Goal: Communication & Community: Answer question/provide support

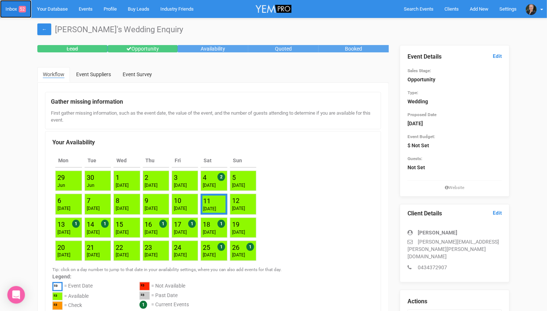
click at [16, 9] on link "Inbox 52" at bounding box center [15, 9] width 31 height 18
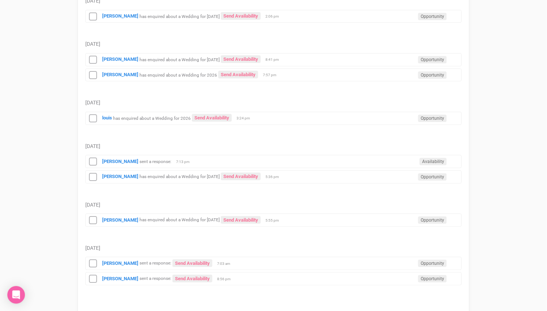
scroll to position [1208, 0]
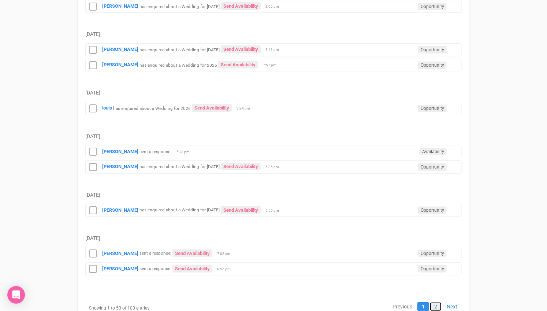
click at [436, 302] on link "2" at bounding box center [435, 306] width 12 height 9
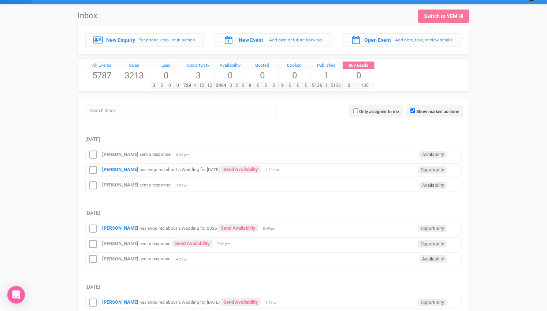
scroll to position [0, 0]
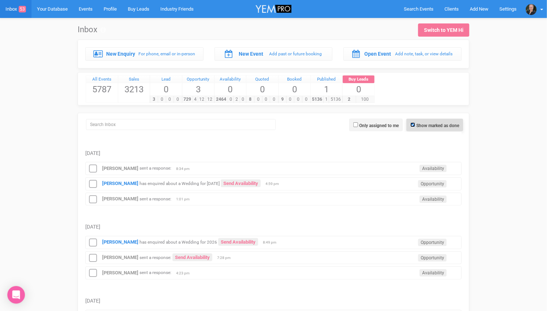
click at [412, 122] on input "Show marked as done" at bounding box center [412, 124] width 5 height 5
checkbox input "false"
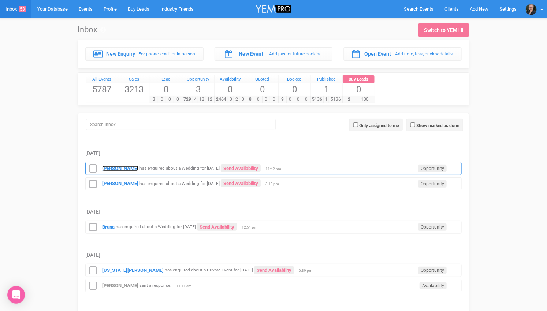
click at [110, 165] on strong "[PERSON_NAME]" at bounding box center [120, 167] width 36 height 5
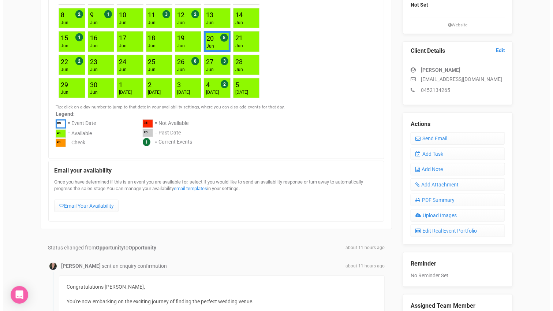
scroll to position [122, 0]
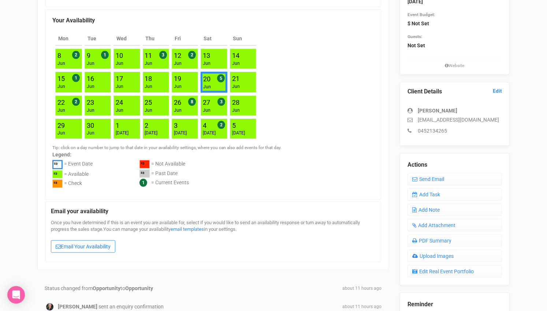
click at [73, 243] on link "Email Your Availability" at bounding box center [83, 246] width 64 height 12
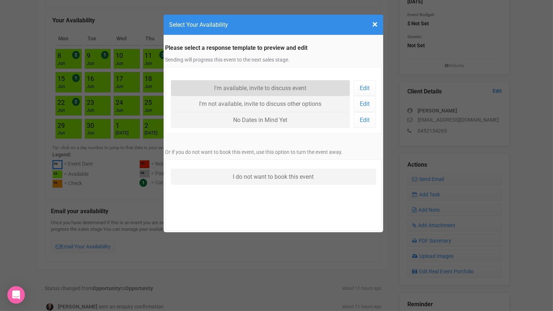
click at [265, 89] on link "I'm available, invite to discuss event" at bounding box center [260, 88] width 179 height 16
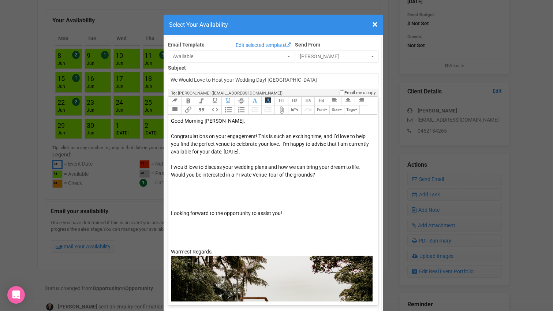
click at [314, 174] on div "I would love to discuss your wedding plans and how we can bring your dream to l…" at bounding box center [272, 186] width 202 height 46
drag, startPoint x: 314, startPoint y: 174, endPoint x: 166, endPoint y: 170, distance: 147.5
click at [168, 170] on trix-editor "Good Morning Daniela, Congratulations on your engagement! This is such an excit…" at bounding box center [272, 208] width 209 height 186
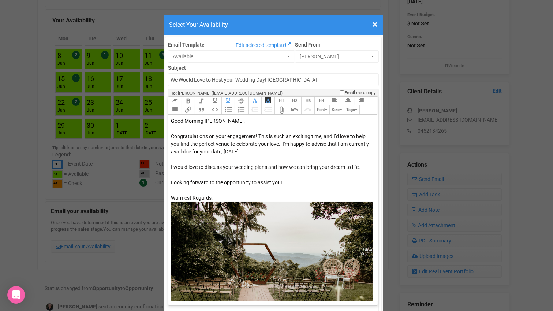
click at [364, 164] on trix-editor "Good Morning Daniela, Congratulations on your engagement! This is such an excit…" at bounding box center [272, 208] width 209 height 186
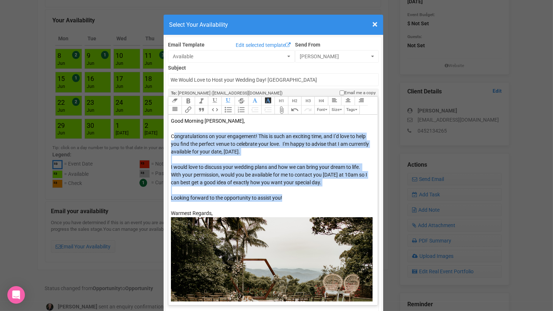
drag, startPoint x: 290, startPoint y: 196, endPoint x: 169, endPoint y: 134, distance: 135.5
click at [169, 134] on trix-editor "Good Morning Daniela, Congratulations on your engagement! This is such an excit…" at bounding box center [272, 208] width 209 height 186
click at [282, 198] on div "Looking forward to the opportunity to assist you!" at bounding box center [272, 201] width 202 height 15
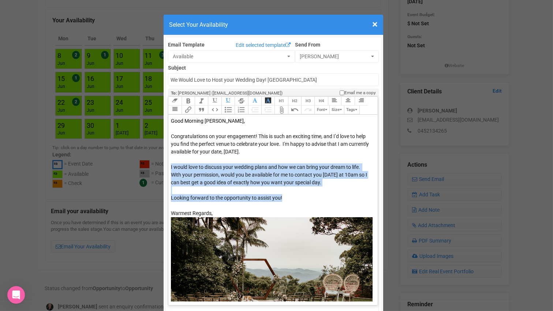
drag, startPoint x: 278, startPoint y: 197, endPoint x: 218, endPoint y: 190, distance: 60.4
click at [218, 190] on trix-editor "Good Morning Daniela, Congratulations on your engagement! This is such an excit…" at bounding box center [272, 208] width 209 height 186
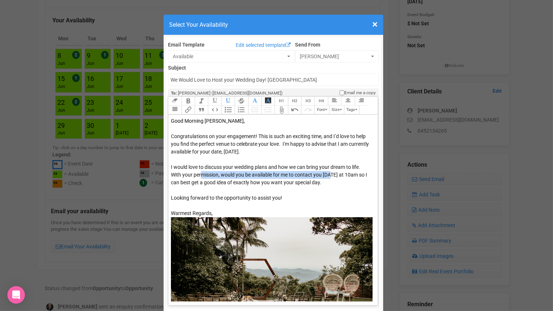
drag, startPoint x: 327, startPoint y: 177, endPoint x: 199, endPoint y: 176, distance: 128.0
click at [199, 176] on div "I would love to discuss your wedding plans and how we can bring your dream to l…" at bounding box center [272, 178] width 202 height 31
drag, startPoint x: 334, startPoint y: 181, endPoint x: 166, endPoint y: 169, distance: 168.0
click at [168, 169] on trix-editor "Good Morning Daniela, Congratulations on your engagement! This is such an excit…" at bounding box center [272, 208] width 209 height 186
copy span "I would love to discuss your wedding plans and how we can bring your dream to l…"
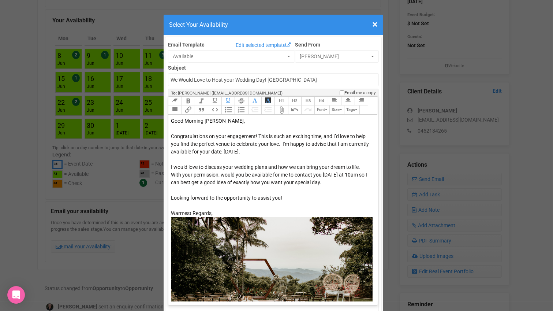
click at [220, 120] on div "Good Morning Daniela," at bounding box center [272, 121] width 202 height 8
type trix-editor "<div><span style="color: rgb(5, 5, 5);">Good Morning Daniela &amp; Partner,&nbs…"
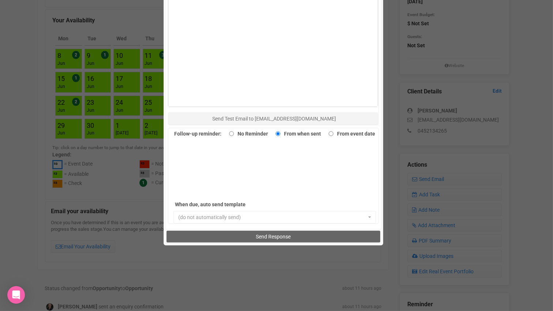
scroll to position [454, 0]
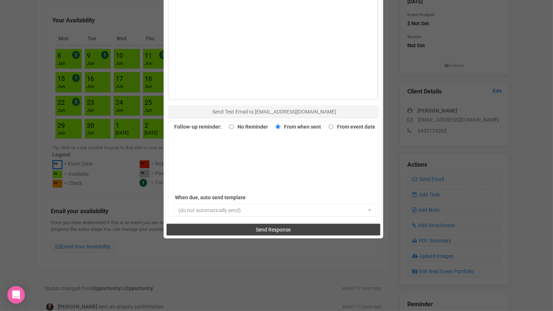
click at [275, 226] on span "Send Response" at bounding box center [273, 229] width 35 height 6
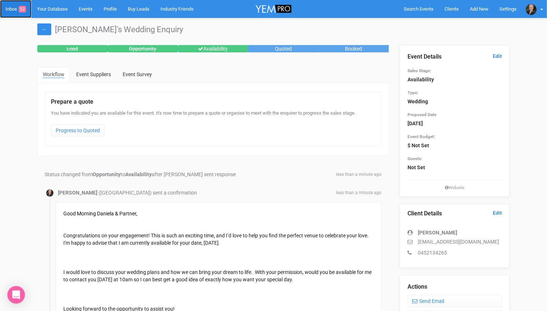
click at [15, 4] on link "Inbox 52" at bounding box center [15, 9] width 31 height 18
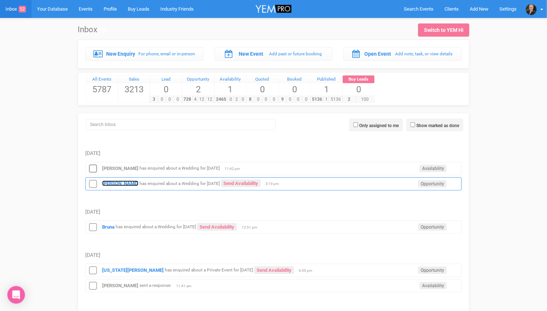
click at [120, 180] on strong "[PERSON_NAME]" at bounding box center [120, 182] width 36 height 5
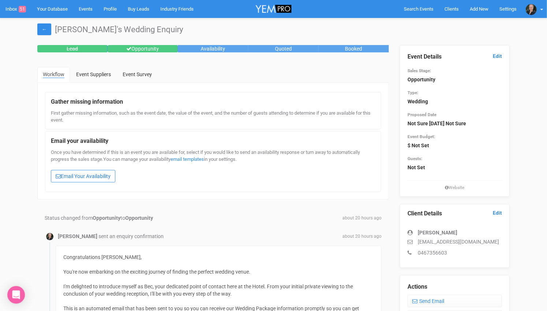
click at [98, 174] on link "Email Your Availability" at bounding box center [83, 176] width 64 height 12
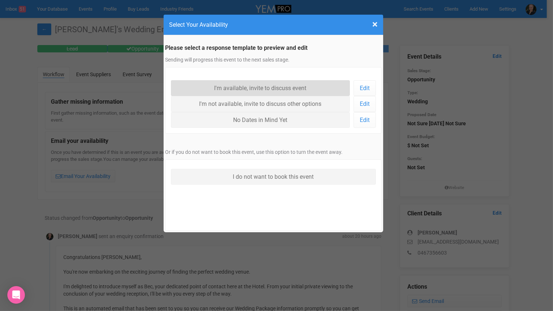
click at [260, 84] on link "I'm available, invite to discuss event" at bounding box center [260, 88] width 179 height 16
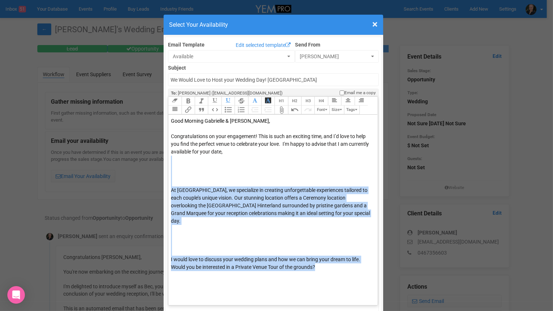
drag, startPoint x: 168, startPoint y: 165, endPoint x: 319, endPoint y: 258, distance: 177.4
click at [319, 258] on trix-editor "Good Morning Gabrielle & Helen, Congratulations on your engagement! This is suc…" at bounding box center [272, 208] width 209 height 186
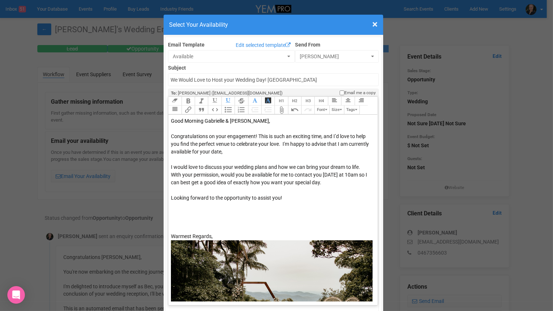
click at [359, 165] on div "Congratulations on your engagement! This is such an exciting time, and I’d love…" at bounding box center [272, 162] width 202 height 61
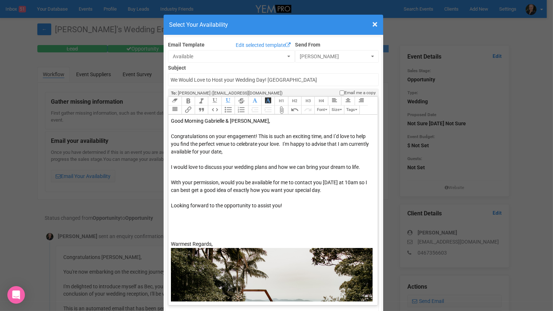
click at [352, 180] on span "I would love to discuss your wedding plans and how we can bring your dream to l…" at bounding box center [269, 178] width 196 height 29
click at [256, 196] on div "Congratulations on your engagement! This is such an exciting time, and I’d love…" at bounding box center [272, 166] width 202 height 69
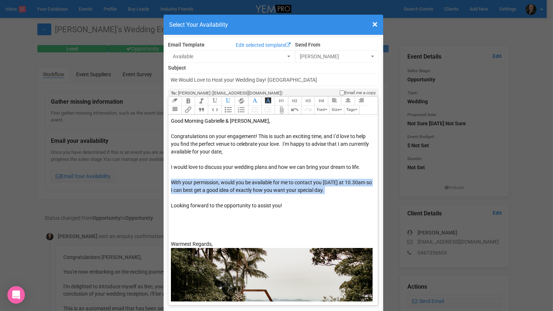
drag, startPoint x: 276, startPoint y: 195, endPoint x: 165, endPoint y: 181, distance: 112.4
click at [168, 181] on trix-editor "Good Morning Gabrielle & Helen, Congratulations on your engagement! This is suc…" at bounding box center [272, 208] width 209 height 186
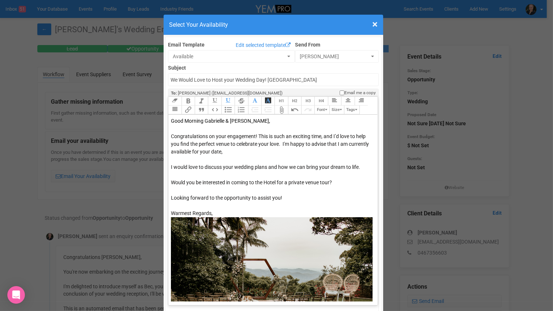
click at [264, 151] on div "Congratulations on your engagement! This is such an exciting time, and I’d love…" at bounding box center [272, 162] width 202 height 61
type trix-editor "<div><span style="color: rgb(5, 5, 5);">Good Morning Gabrielle &amp; Helen,&nbs…"
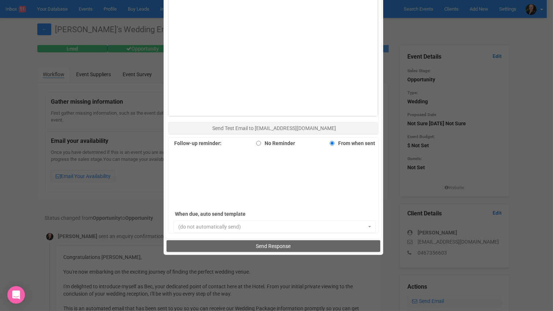
scroll to position [454, 0]
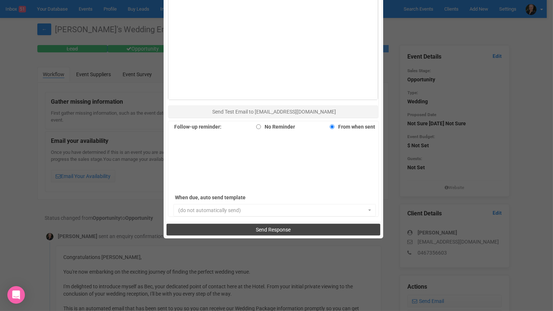
click at [262, 228] on span "Send Response" at bounding box center [273, 229] width 35 height 6
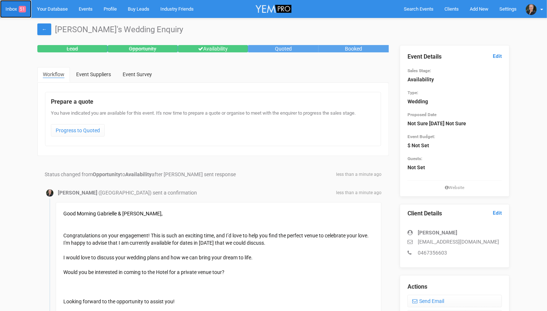
click at [10, 9] on link "Inbox 51" at bounding box center [15, 9] width 31 height 18
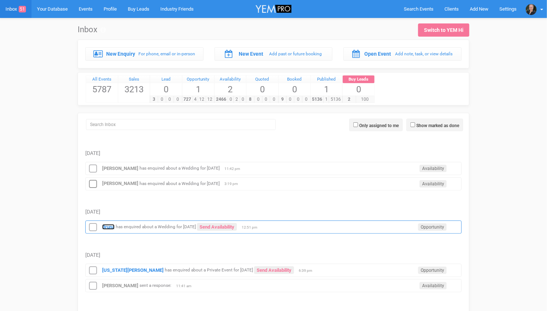
click at [110, 224] on strong "Bruna" at bounding box center [108, 226] width 12 height 5
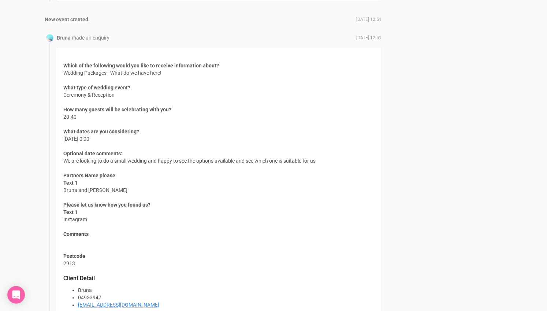
scroll to position [609, 0]
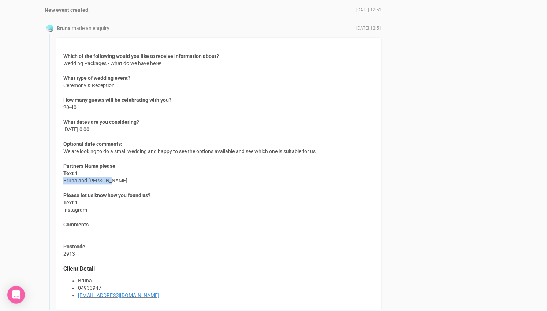
drag, startPoint x: 107, startPoint y: 176, endPoint x: 64, endPoint y: 177, distance: 42.8
click at [64, 177] on span "Text 1 Bruna and Nicholas" at bounding box center [95, 177] width 64 height 15
copy span "Bruna and Nicholas"
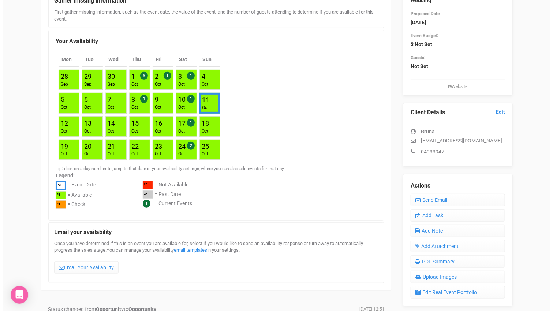
scroll to position [81, 0]
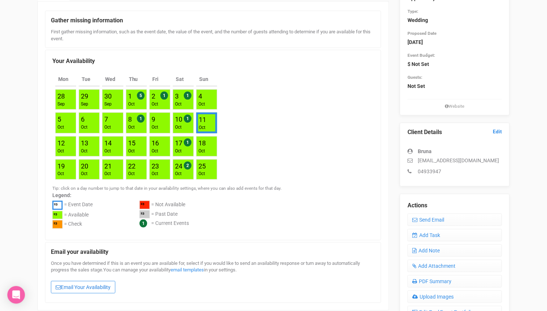
click at [82, 284] on link "Email Your Availability" at bounding box center [83, 287] width 64 height 12
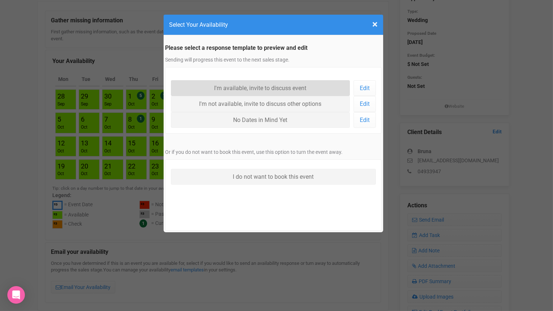
click at [266, 86] on link "I'm available, invite to discuss event" at bounding box center [260, 88] width 179 height 16
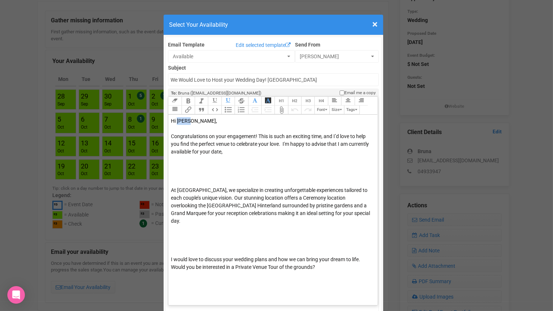
drag, startPoint x: 186, startPoint y: 119, endPoint x: 174, endPoint y: 120, distance: 12.4
click at [174, 120] on span "Hi Bruna," at bounding box center [194, 121] width 46 height 6
drag, startPoint x: 172, startPoint y: 119, endPoint x: 192, endPoint y: 119, distance: 20.1
click at [172, 119] on span "Hi" at bounding box center [173, 121] width 5 height 6
drag, startPoint x: 247, startPoint y: 150, endPoint x: 240, endPoint y: 152, distance: 6.8
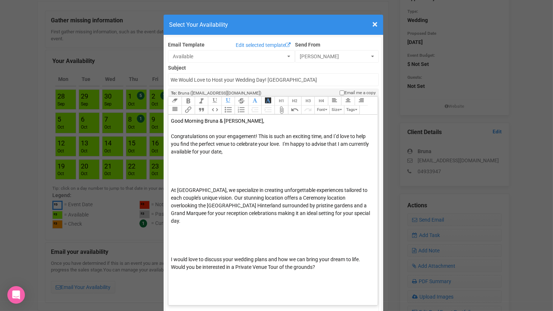
click at [246, 150] on div "Congratulations on your engagement! This is such an exciting time, and I’d love…" at bounding box center [272, 159] width 202 height 54
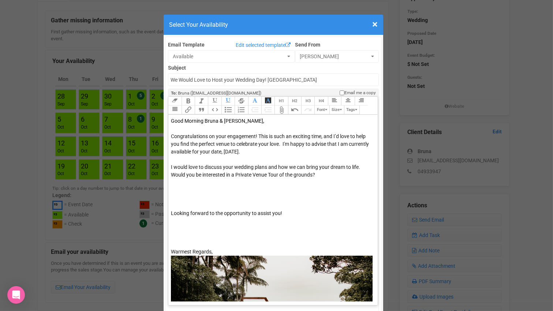
click at [361, 166] on div "I would love to discuss your wedding plans and how we can bring your dream to l…" at bounding box center [272, 186] width 202 height 46
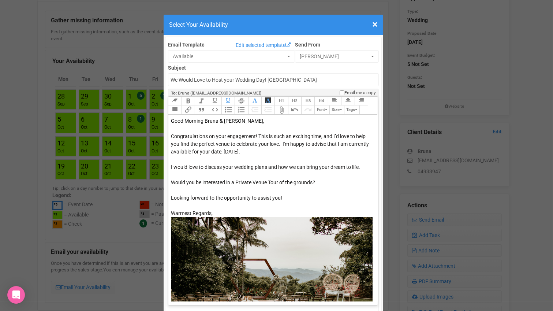
click at [313, 181] on div "I would love to discuss your wedding plans and how we can bring your dream to l…" at bounding box center [272, 178] width 202 height 31
click at [315, 181] on div "I would love to discuss your wedding plans and how we can bring your dream to l…" at bounding box center [272, 178] width 202 height 31
click at [317, 180] on div "I would love to discuss your wedding plans and how we can bring your dream to l…" at bounding box center [272, 178] width 202 height 31
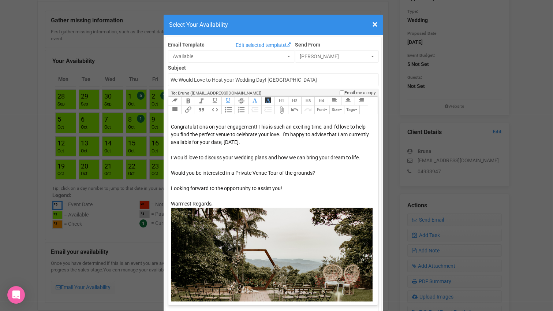
scroll to position [0, 0]
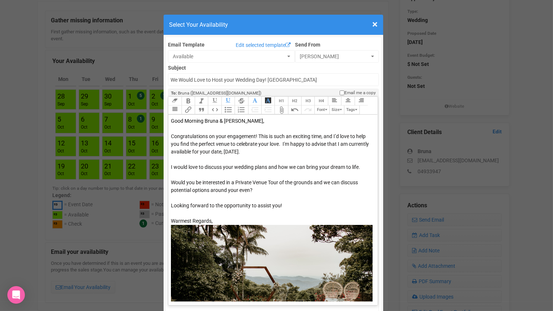
type trix-editor "<div><span style="color: rgb(5, 5, 5);">Good Morning Bruna &amp; Nicholas,&nbsp…"
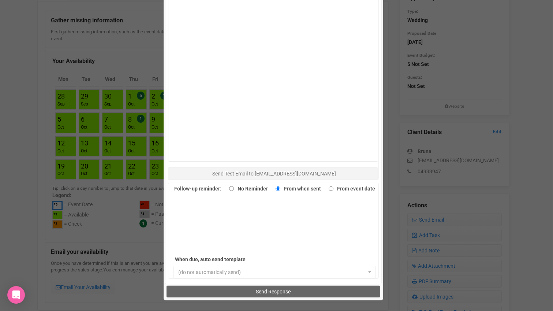
scroll to position [454, 0]
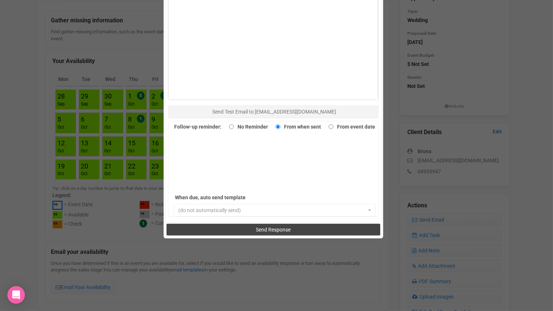
click at [274, 226] on span "Send Response" at bounding box center [273, 229] width 35 height 6
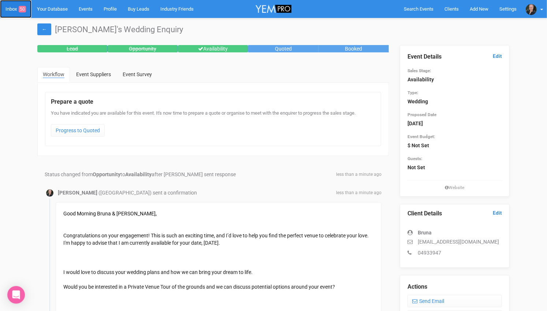
click at [12, 8] on link "Inbox 50" at bounding box center [15, 9] width 31 height 18
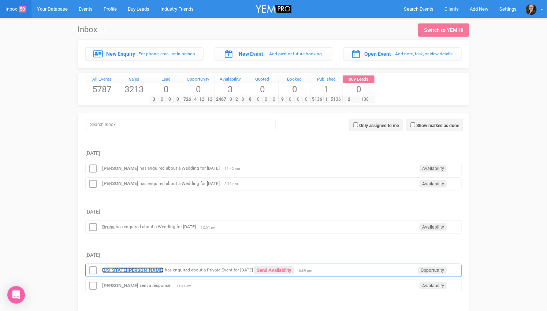
click at [116, 267] on strong "[US_STATE][PERSON_NAME]" at bounding box center [132, 269] width 61 height 5
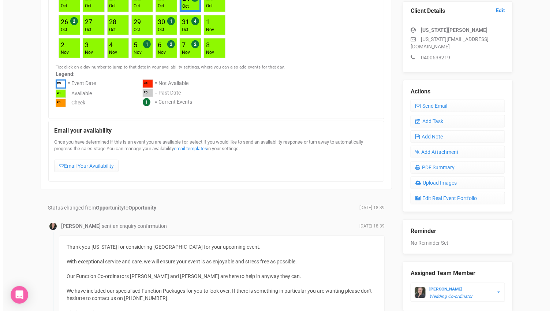
scroll to position [162, 0]
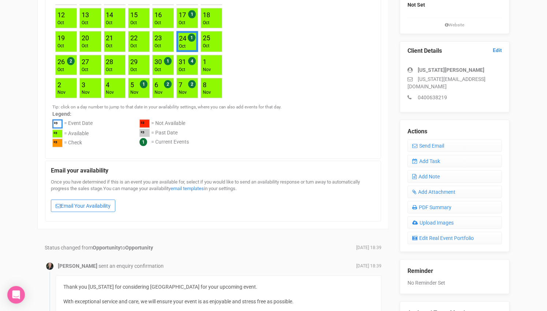
click at [92, 200] on link "Email Your Availability" at bounding box center [83, 205] width 64 height 12
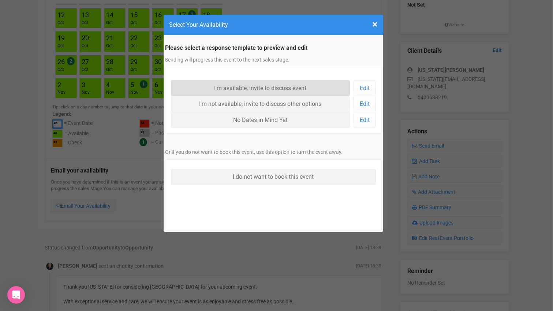
click at [284, 90] on link "I'm available, invite to discuss event" at bounding box center [260, 88] width 179 height 16
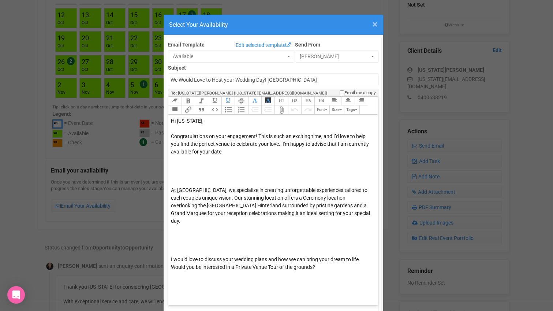
click at [372, 23] on span "×" at bounding box center [374, 24] width 5 height 12
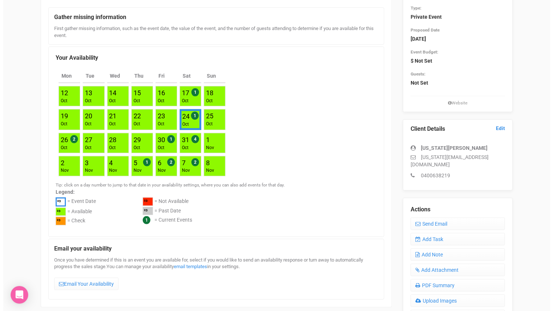
scroll to position [122, 0]
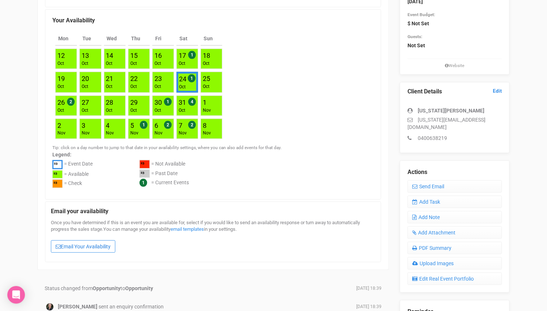
click at [93, 241] on link "Email Your Availability" at bounding box center [83, 246] width 64 height 12
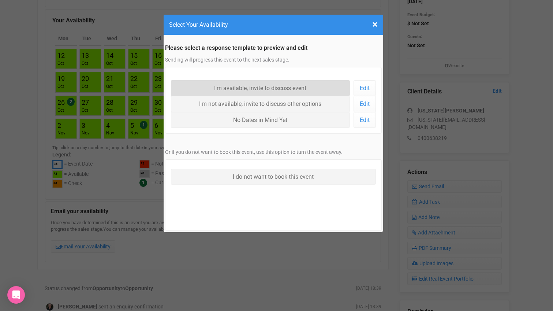
click at [259, 87] on link "I'm available, invite to discuss event" at bounding box center [260, 88] width 179 height 16
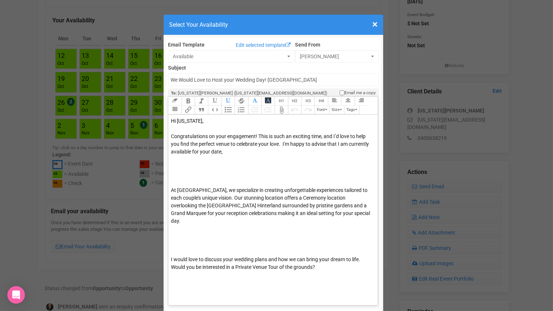
click at [251, 150] on div "Congratulations on your engagement! This is such an exciting time, and I’d love…" at bounding box center [272, 159] width 202 height 54
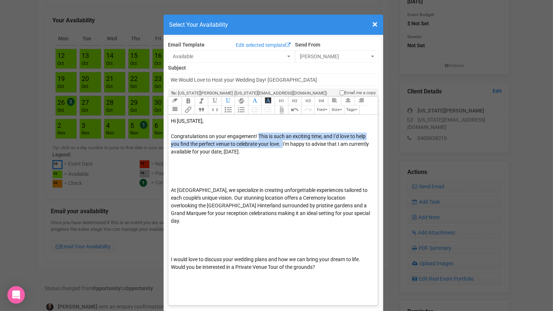
drag, startPoint x: 280, startPoint y: 143, endPoint x: 254, endPoint y: 134, distance: 27.2
click at [254, 134] on span "Congratulations on your engagement! This is such an exciting time, and I’d love…" at bounding box center [270, 143] width 198 height 21
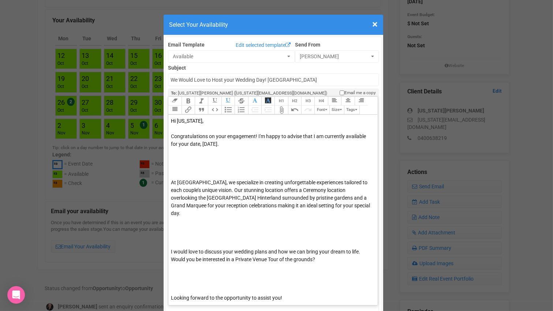
click at [254, 143] on div "Congratulations on your engagement! I'm happy to advise that I am currently ava…" at bounding box center [272, 155] width 202 height 46
type trix-editor "<div><span style="color: rgb(5, 5, 5);">Hi Georgia,&nbsp;</span></div><div><br>…"
drag, startPoint x: 232, startPoint y: 78, endPoint x: 261, endPoint y: 78, distance: 29.3
click at [261, 78] on input "We Would Love to Host your Wedding Day! [GEOGRAPHIC_DATA]" at bounding box center [273, 79] width 211 height 13
type input "We Would Love to Host your Engagement Party! St Bernards Hotel"
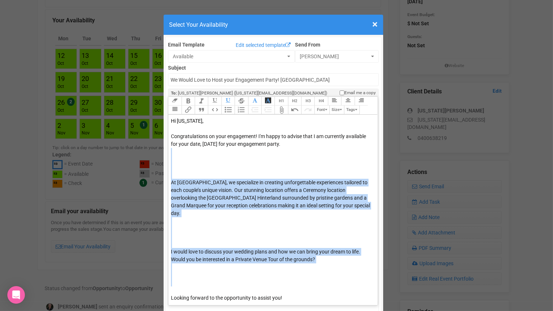
drag, startPoint x: 175, startPoint y: 155, endPoint x: 324, endPoint y: 283, distance: 196.7
click at [324, 283] on trix-editor "Hi Georgia, Congratulations on your engagement! I'm happy to advise that I am c…" at bounding box center [272, 208] width 209 height 186
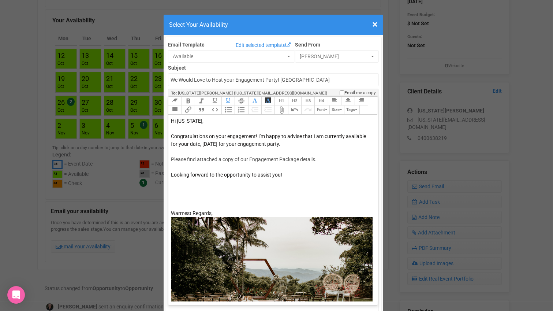
click at [193, 184] on div "Looking forward to the opportunity to assist you!" at bounding box center [272, 190] width 202 height 38
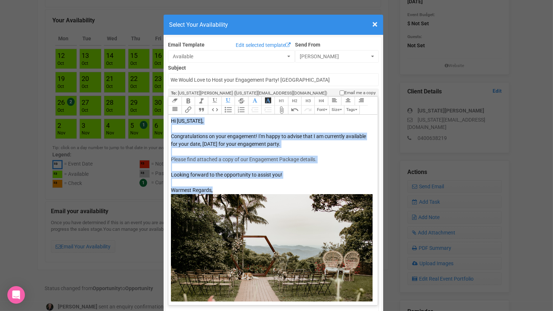
drag, startPoint x: 216, startPoint y: 189, endPoint x: 163, endPoint y: 119, distance: 87.8
click at [252, 98] on icon "button" at bounding box center [254, 100] width 5 height 5
click at [260, 188] on div "Warmest Regards, ﻿ ﻿" at bounding box center [272, 257] width 202 height 142
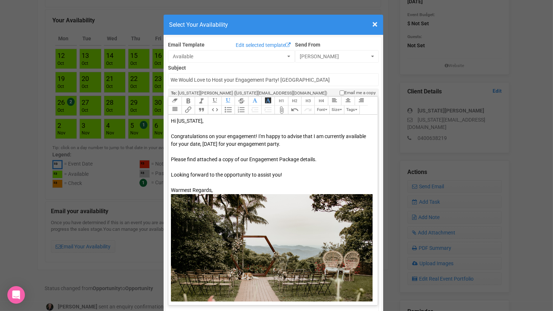
click at [272, 187] on div "Warmest Regards, ﻿ ﻿" at bounding box center [272, 257] width 202 height 142
click at [311, 163] on div "Congratulations on your engagement! I'm happy to advise that I am currently ava…" at bounding box center [272, 151] width 202 height 38
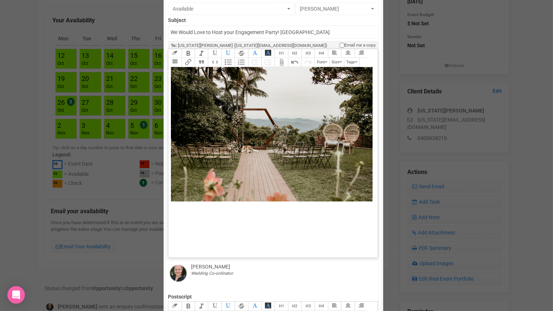
scroll to position [0, 0]
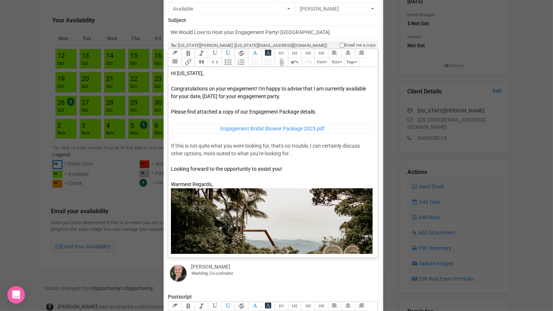
type trix-editor "<div><span style="color: rgb(10, 10, 10);">Hi Georgia,&nbsp;</span></div><div><…"
click at [291, 154] on div "Congratulations on your engagement! I'm happy to advise that I am currently ava…" at bounding box center [272, 125] width 202 height 80
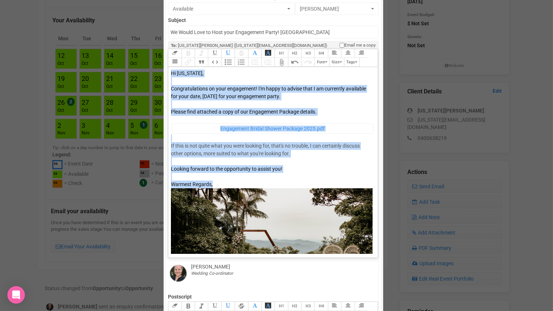
drag, startPoint x: 227, startPoint y: 179, endPoint x: 167, endPoint y: 71, distance: 123.7
click at [168, 71] on trix-editor "Hi Georgia, Congratulations on your engagement! I'm happy to advise that I am c…" at bounding box center [272, 160] width 209 height 186
click at [252, 50] on icon "button" at bounding box center [254, 52] width 5 height 5
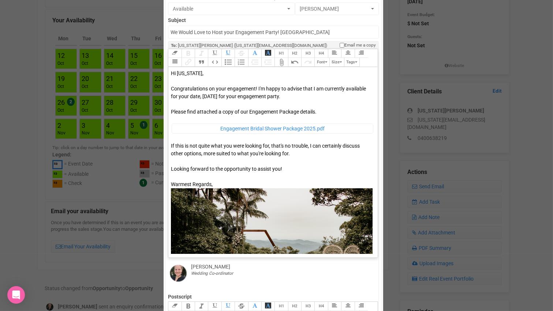
click at [216, 181] on div "Warmest Regards, ﻿ ﻿" at bounding box center [272, 251] width 202 height 142
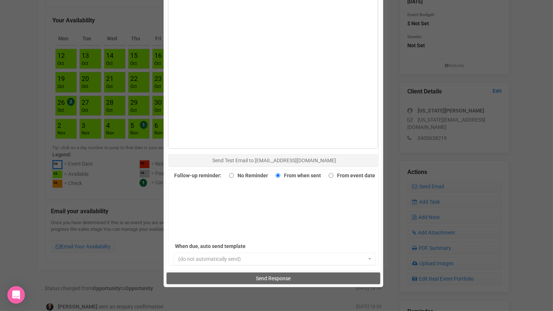
scroll to position [454, 0]
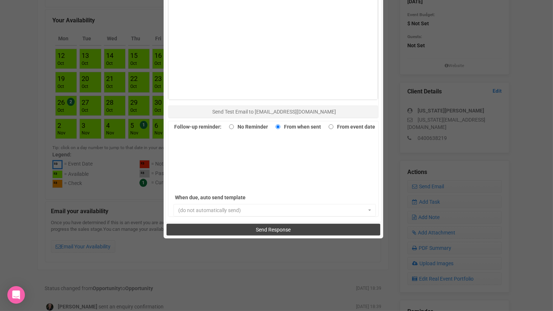
click at [264, 226] on span "Send Response" at bounding box center [273, 229] width 35 height 6
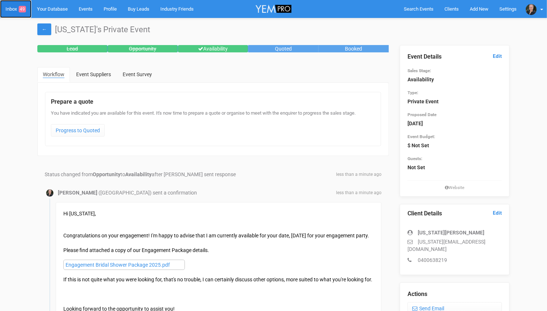
click at [15, 6] on link "Inbox 49" at bounding box center [15, 9] width 31 height 18
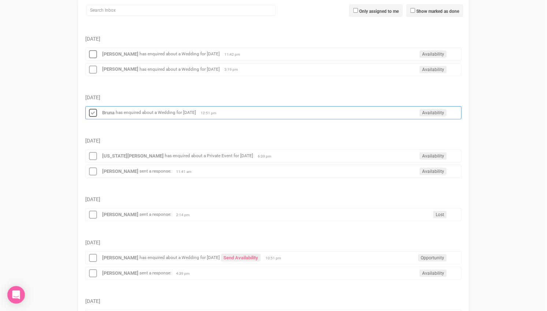
scroll to position [122, 0]
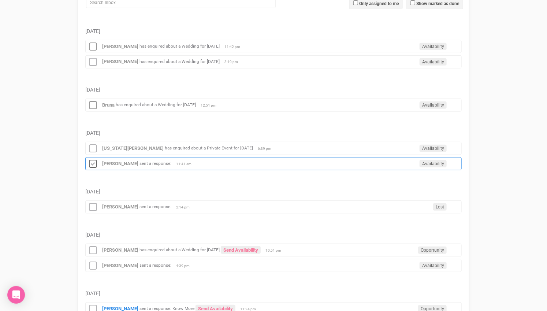
click at [92, 159] on icon at bounding box center [92, 164] width 11 height 10
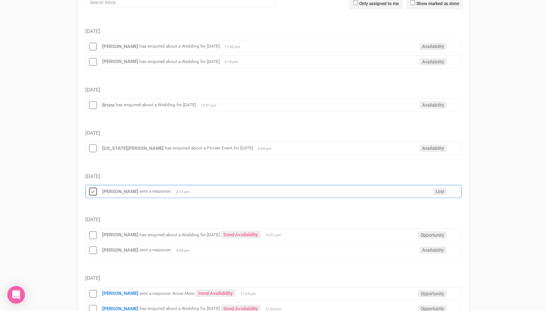
click at [92, 187] on icon at bounding box center [92, 192] width 11 height 10
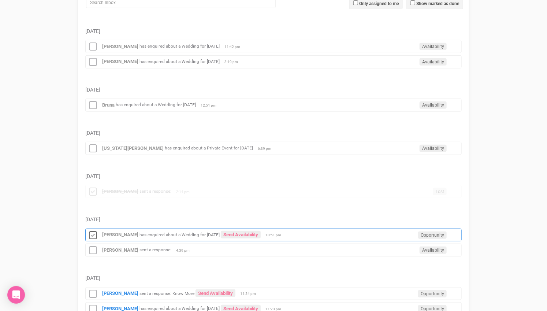
click at [92, 230] on icon at bounding box center [92, 235] width 11 height 10
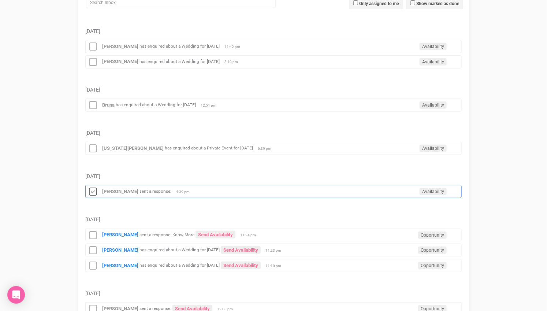
click at [93, 187] on icon at bounding box center [92, 192] width 11 height 10
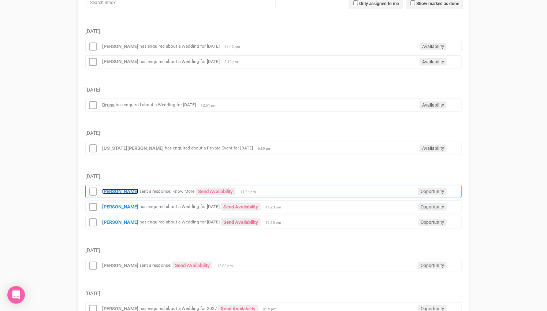
click at [114, 188] on strong "[PERSON_NAME]" at bounding box center [120, 190] width 36 height 5
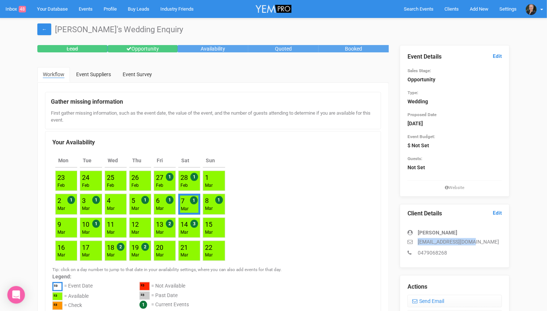
drag, startPoint x: 472, startPoint y: 241, endPoint x: 418, endPoint y: 242, distance: 54.1
click at [418, 242] on p "[EMAIL_ADDRESS][DOMAIN_NAME]" at bounding box center [454, 241] width 94 height 7
copy p "[EMAIL_ADDRESS][DOMAIN_NAME]"
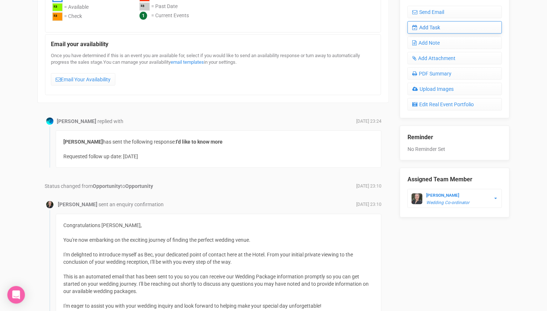
scroll to position [203, 0]
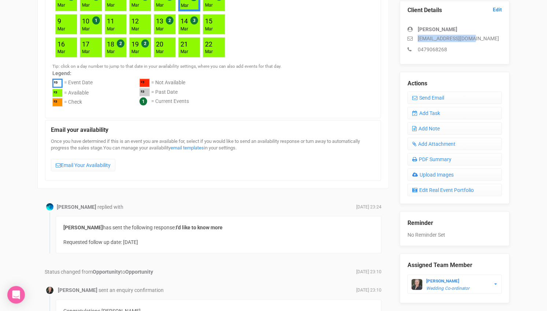
copy p "[EMAIL_ADDRESS][DOMAIN_NAME]"
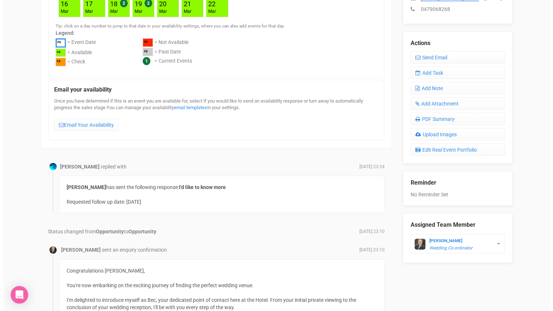
scroll to position [147, 0]
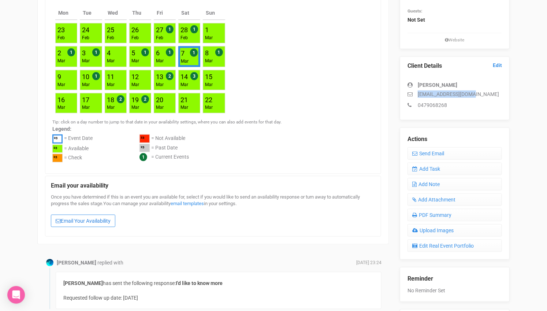
click at [91, 218] on link "Email Your Availability" at bounding box center [83, 220] width 64 height 12
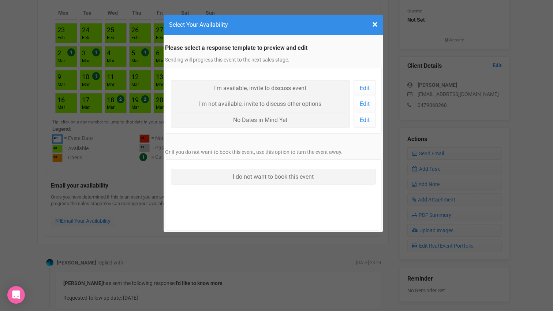
click at [239, 79] on div "I'm available, invite to discuss event I'm available, invite to discuss event E…" at bounding box center [273, 100] width 217 height 67
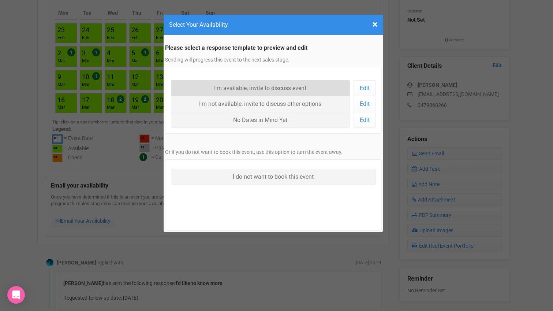
click at [247, 86] on link "I'm available, invite to discuss event" at bounding box center [260, 88] width 179 height 16
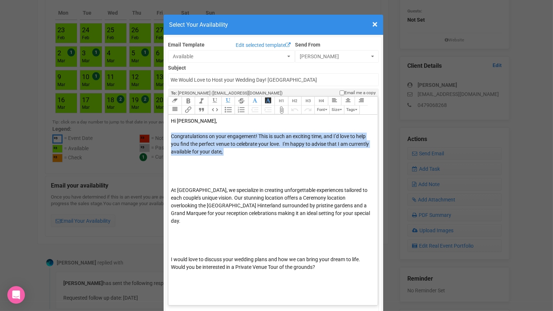
drag, startPoint x: 168, startPoint y: 136, endPoint x: 248, endPoint y: 159, distance: 83.8
click at [248, 159] on div "Congratulations on your engagement! This is such an exciting time, and I’d love…" at bounding box center [272, 159] width 202 height 54
type trix-editor "<div><span style="color: rgb(5, 5, 5);">Hi Ruolan,&nbsp;</span></div><div><br><…"
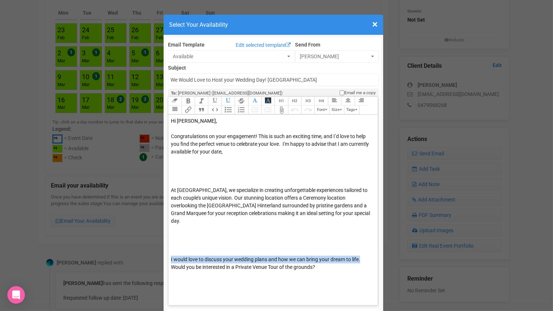
drag, startPoint x: 166, startPoint y: 249, endPoint x: 364, endPoint y: 251, distance: 197.9
click at [364, 251] on trix-editor "Hi Ruolan, Congratulations on your engagement! This is such an exciting time, a…" at bounding box center [272, 208] width 209 height 186
copy span "I would love to discuss your wedding plans and how we can bring your dream to l…"
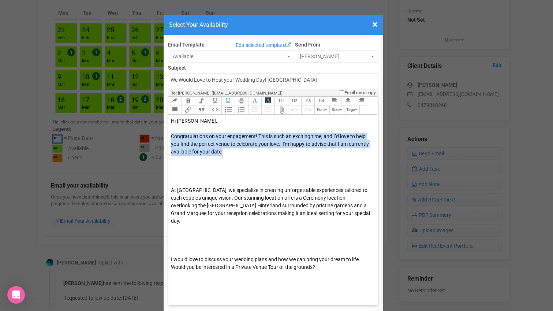
drag, startPoint x: 168, startPoint y: 134, endPoint x: 248, endPoint y: 148, distance: 81.4
click at [248, 148] on div "Congratulations on your engagement! This is such an exciting time, and I’d love…" at bounding box center [272, 159] width 202 height 54
copy span "Congratulations on your engagement! This is such an exciting time, and I’d love…"
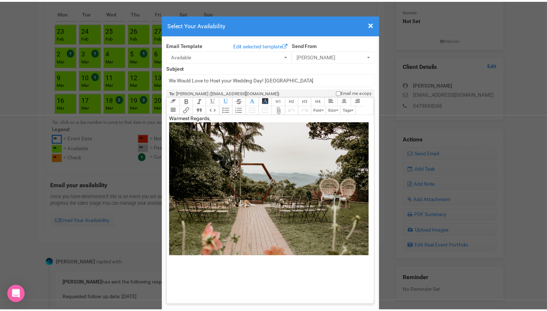
scroll to position [0, 0]
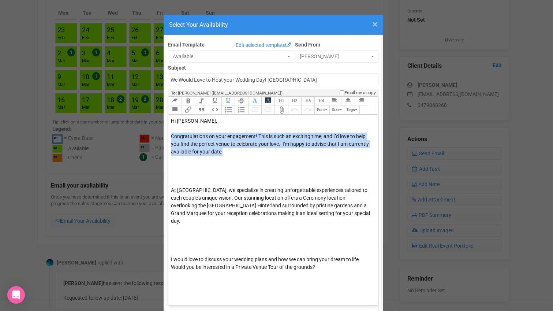
click at [372, 25] on span "×" at bounding box center [374, 24] width 5 height 12
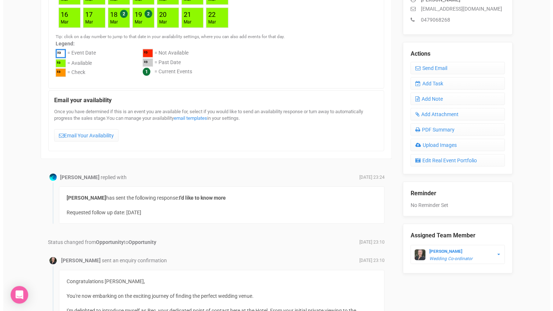
scroll to position [147, 0]
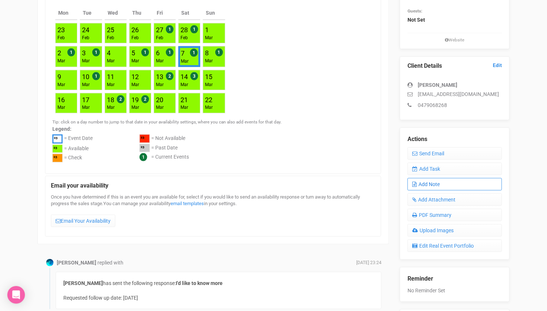
click at [443, 180] on link "Add Note" at bounding box center [454, 184] width 94 height 12
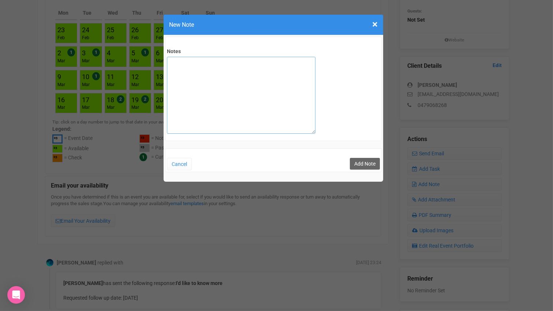
click at [248, 59] on textarea "Notes" at bounding box center [241, 95] width 149 height 77
type textarea "Email sent through normal email address."
click at [364, 163] on button "Add Note" at bounding box center [365, 164] width 30 height 12
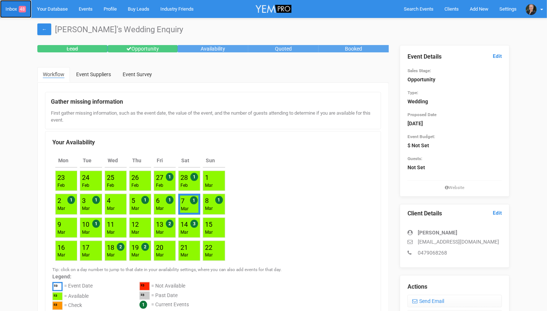
click at [12, 5] on link "Inbox 48" at bounding box center [15, 9] width 31 height 18
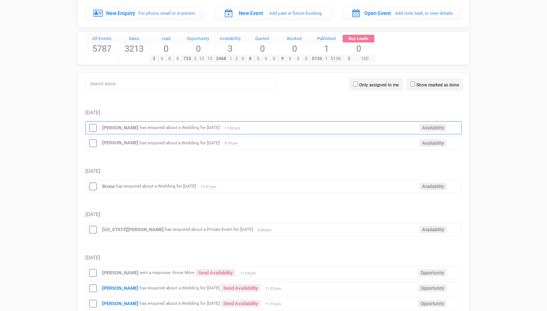
scroll to position [81, 0]
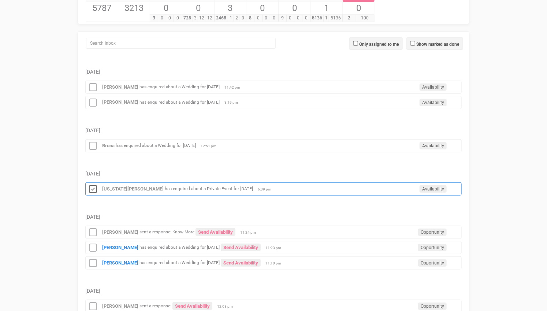
click at [94, 184] on icon at bounding box center [92, 189] width 11 height 10
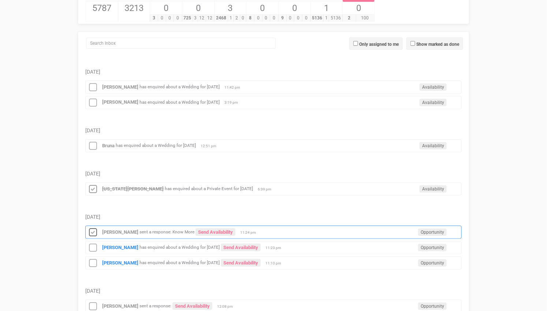
click at [91, 228] on icon at bounding box center [92, 233] width 11 height 10
click at [93, 243] on icon at bounding box center [92, 248] width 11 height 10
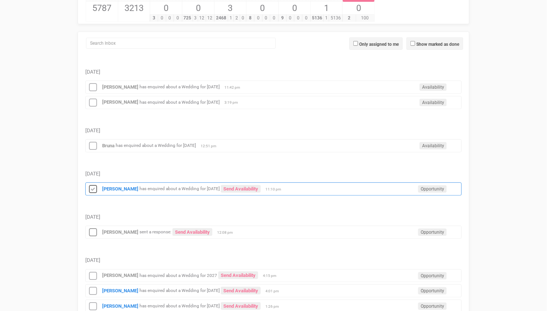
click at [92, 188] on icon at bounding box center [92, 189] width 11 height 10
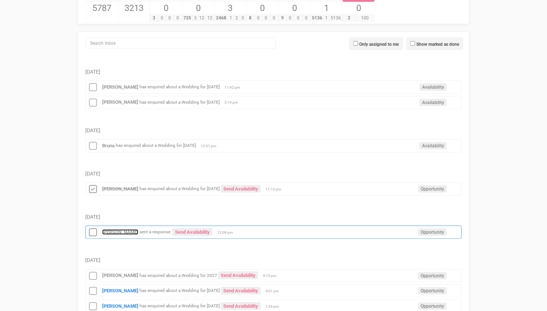
click at [118, 229] on strong "[PERSON_NAME]" at bounding box center [120, 231] width 36 height 5
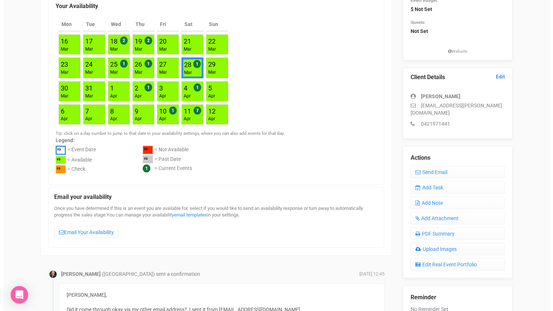
scroll to position [203, 0]
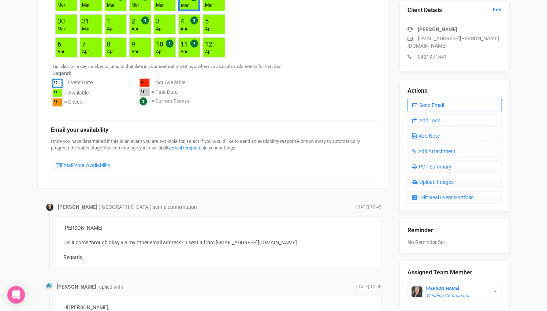
click at [444, 99] on link "Send Email" at bounding box center [454, 105] width 94 height 12
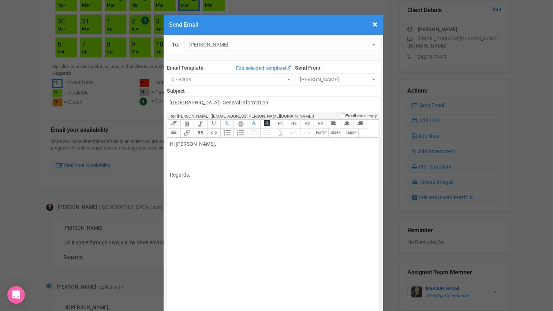
click at [204, 140] on div "Hi [PERSON_NAME], Regards," at bounding box center [271, 159] width 203 height 38
drag, startPoint x: 165, startPoint y: 134, endPoint x: 288, endPoint y: 150, distance: 124.0
click at [288, 150] on trix-editor "Hi Jenna, Just thought I'd reach out to see if you had received the quote I sen…" at bounding box center [272, 231] width 211 height 186
paste trix-editor "<div>Hi Jenna,<br><br>It was such a pleasure speaking with you recently and lea…"
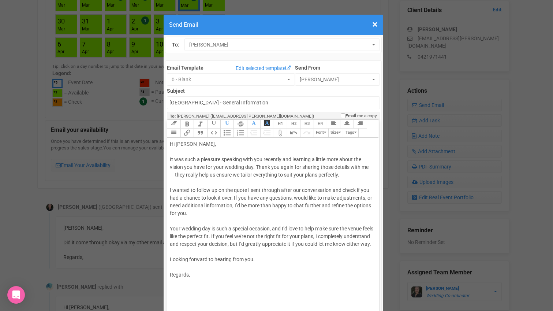
click at [262, 225] on div "Your wedding day is such a special occasion, and I’d love to help make sure the…" at bounding box center [271, 240] width 203 height 31
click at [213, 225] on div "Your wedding day is such a special occasion, and I’d love to help make sure the…" at bounding box center [271, 240] width 203 height 31
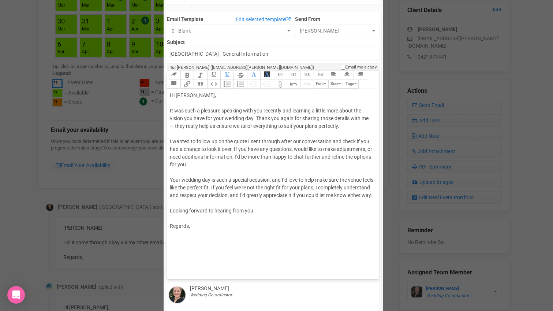
scroll to position [34, 0]
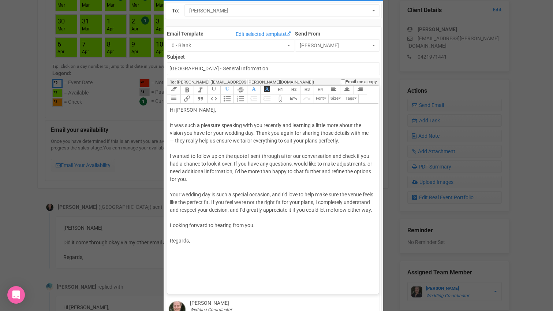
click at [249, 221] on div "Looking forward to hearing from you." at bounding box center [271, 228] width 203 height 15
type trix-editor "<div>Hi Jenna,<br><br>It was such a pleasure speaking with you recently and lea…"
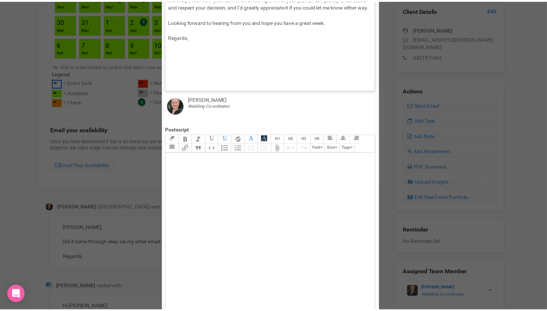
scroll to position [319, 0]
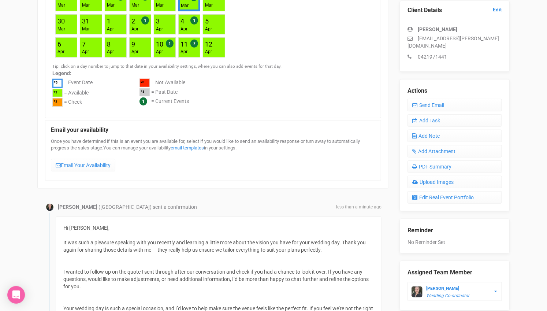
scroll to position [0, 0]
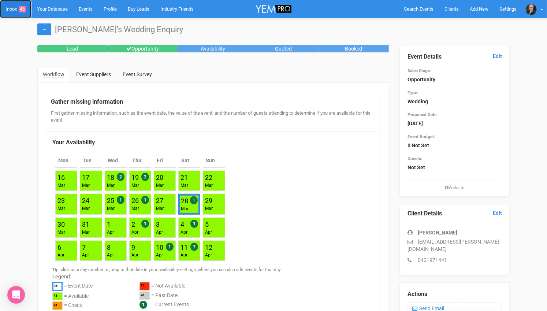
click at [17, 10] on link "Inbox 46" at bounding box center [15, 9] width 31 height 18
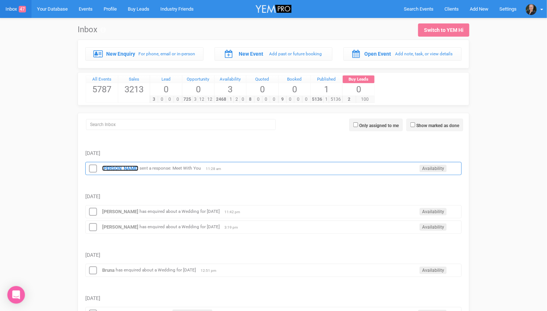
click at [111, 166] on strong "Vafa zarei" at bounding box center [120, 167] width 36 height 5
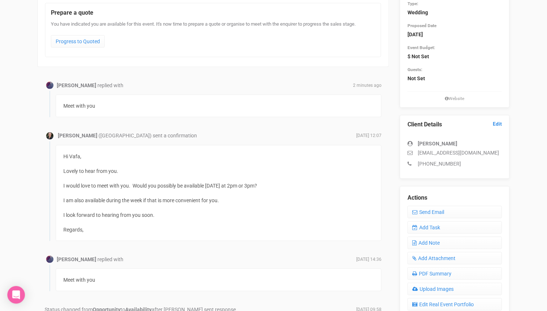
scroll to position [81, 0]
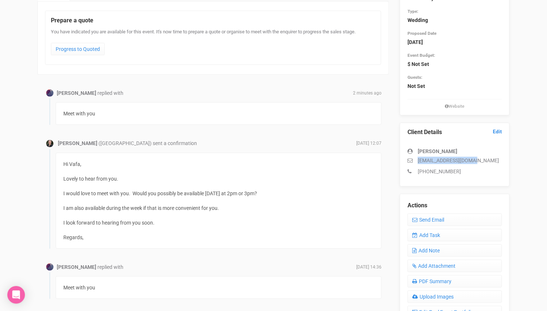
drag, startPoint x: 485, startPoint y: 158, endPoint x: 418, endPoint y: 160, distance: 66.6
click at [418, 160] on p "ghazal.1037@gmail.com" at bounding box center [454, 160] width 94 height 7
copy p "ghazal.1037@gmail.com"
click at [433, 246] on link "Add Note" at bounding box center [454, 250] width 94 height 12
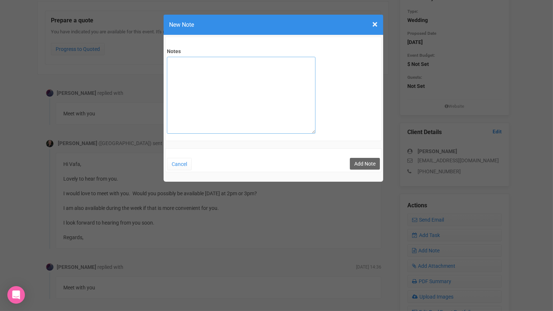
click at [242, 68] on textarea "Notes" at bounding box center [241, 95] width 149 height 77
type textarea "Private email sent"
click at [361, 162] on button "Add Note" at bounding box center [365, 164] width 30 height 12
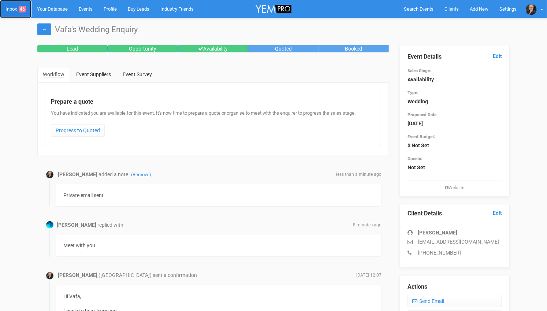
click at [11, 5] on link "Inbox 46" at bounding box center [15, 9] width 31 height 18
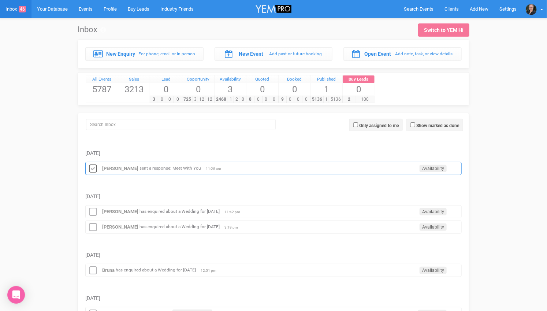
click at [94, 164] on icon at bounding box center [92, 169] width 11 height 10
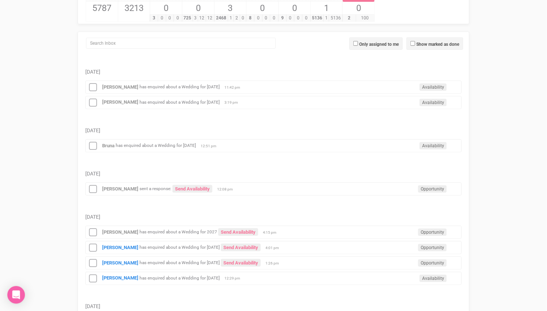
scroll to position [122, 0]
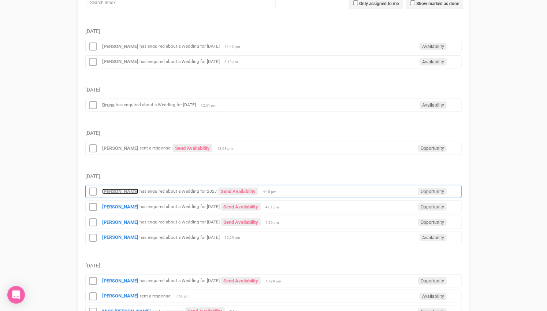
click at [119, 188] on strong "Charmaine" at bounding box center [120, 190] width 36 height 5
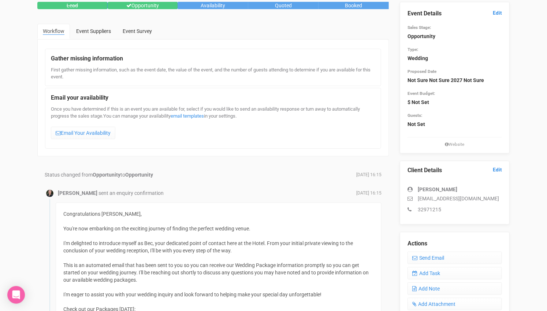
scroll to position [41, 0]
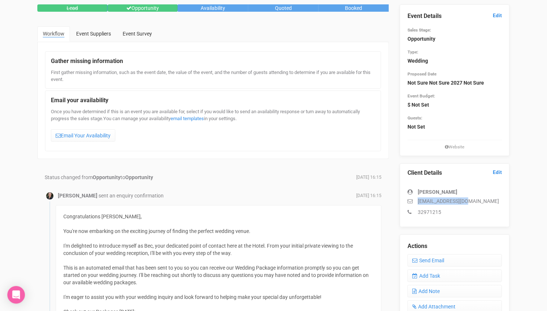
drag, startPoint x: 471, startPoint y: 201, endPoint x: 418, endPoint y: 196, distance: 53.6
click at [418, 197] on p "c.m273@outlook.com" at bounding box center [454, 200] width 94 height 7
copy p "c.m273@outlook.com"
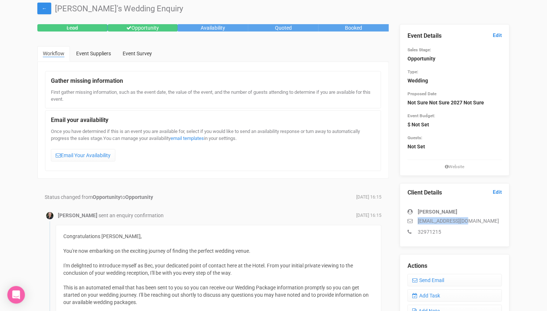
scroll to position [0, 0]
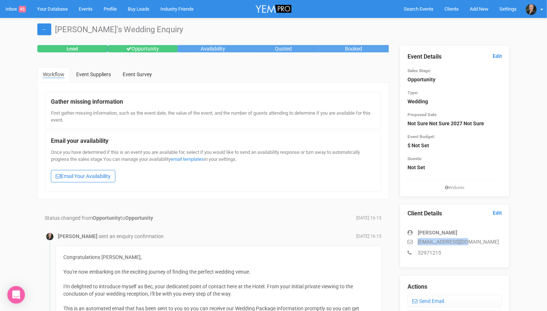
click at [97, 174] on link "Email Your Availability" at bounding box center [83, 176] width 64 height 12
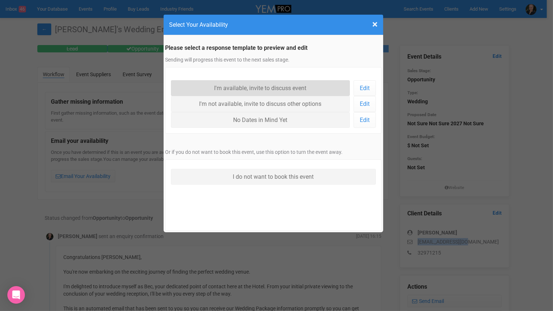
click at [259, 86] on link "I'm available, invite to discuss event" at bounding box center [260, 88] width 179 height 16
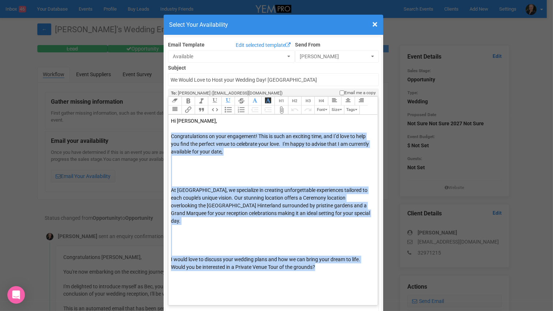
drag, startPoint x: 166, startPoint y: 134, endPoint x: 315, endPoint y: 260, distance: 195.7
click at [315, 260] on trix-editor "Hi Charmaine, Congratulations on your engagement! This is such an exciting time…" at bounding box center [272, 208] width 209 height 186
type trix-editor "<div><span style="color: rgb(5, 5, 5);">Hi Charmaine,&nbsp;</span></div><div><b…"
copy trix-editor "Congratulations on your engagement! This is such an exciting time, and I’d love…"
click at [372, 24] on span "×" at bounding box center [374, 24] width 5 height 12
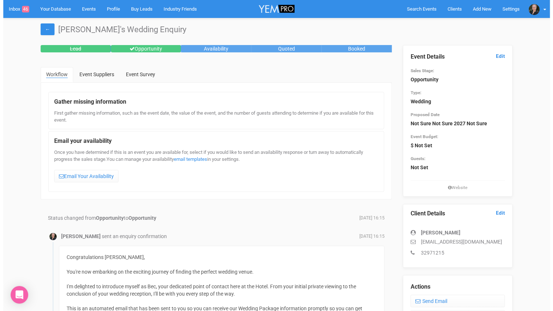
scroll to position [41, 0]
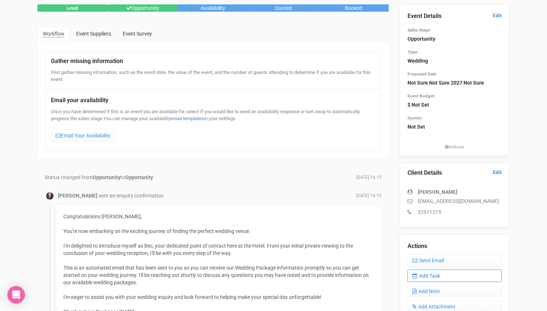
click at [436, 276] on link "Add Task" at bounding box center [454, 275] width 94 height 12
click at [440, 290] on link "Add Note" at bounding box center [454, 291] width 94 height 12
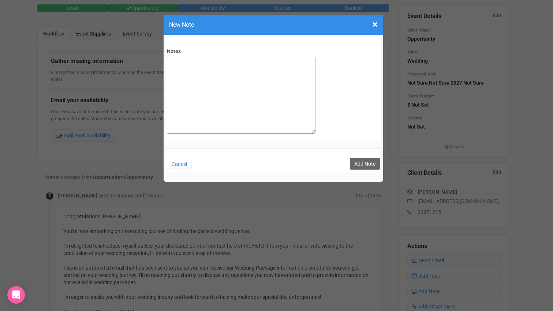
click at [235, 70] on textarea "Notes" at bounding box center [241, 95] width 149 height 77
type textarea "Private email sent 27/8/25"
click at [360, 159] on button "Add Note" at bounding box center [365, 164] width 30 height 12
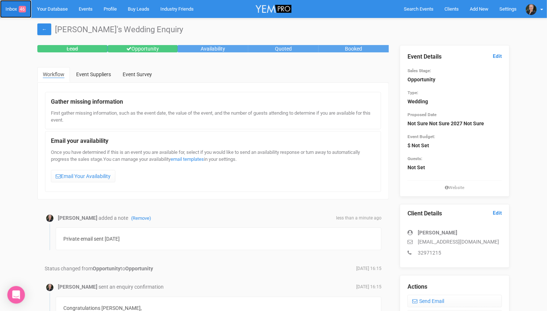
click at [11, 9] on link "Inbox 46" at bounding box center [15, 9] width 31 height 18
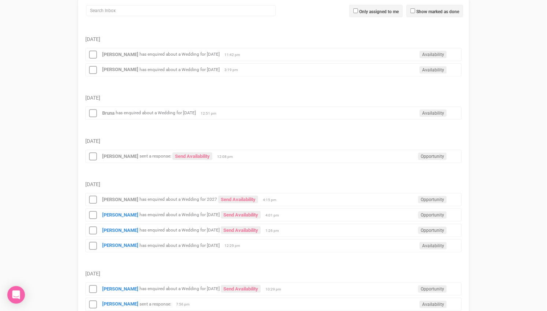
scroll to position [122, 0]
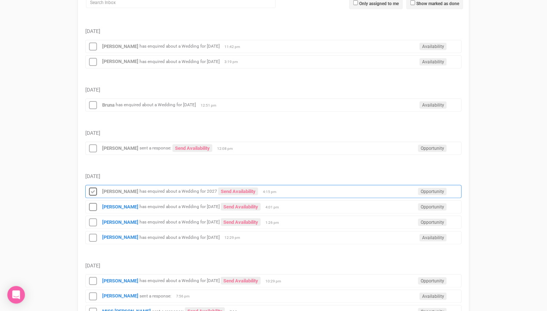
click at [93, 187] on icon at bounding box center [92, 192] width 11 height 10
click at [140, 204] on small "has enquired about a Wedding for 20th April 2027" at bounding box center [179, 206] width 80 height 5
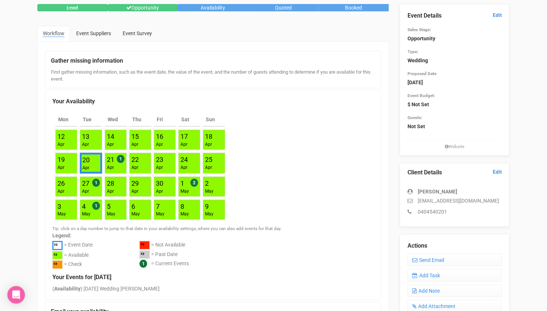
scroll to position [41, 0]
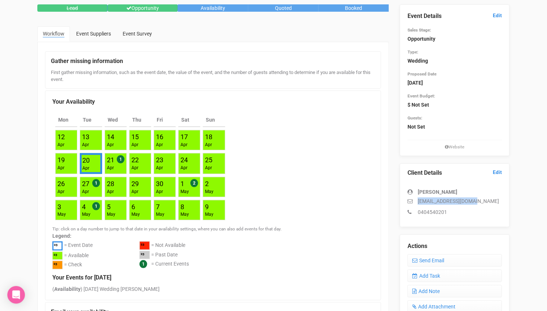
drag, startPoint x: 476, startPoint y: 200, endPoint x: 418, endPoint y: 199, distance: 58.2
click at [418, 199] on p "chananm02@outlook.com" at bounding box center [454, 200] width 94 height 7
copy p "chananm02@outlook.com"
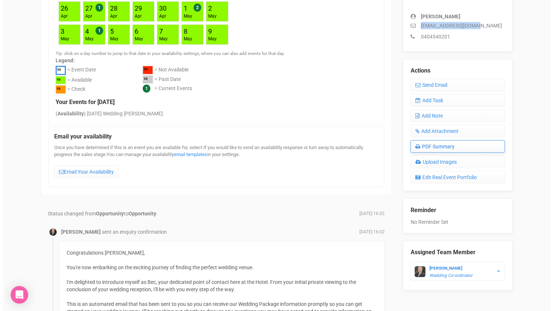
scroll to position [203, 0]
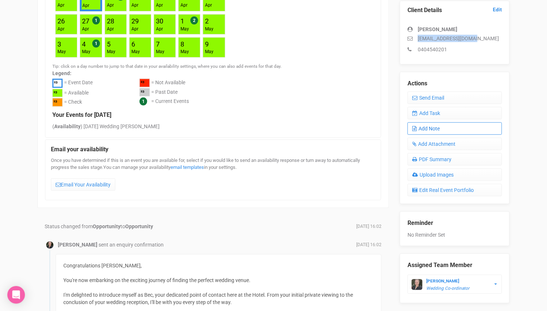
click at [434, 123] on link "Add Note" at bounding box center [454, 128] width 94 height 12
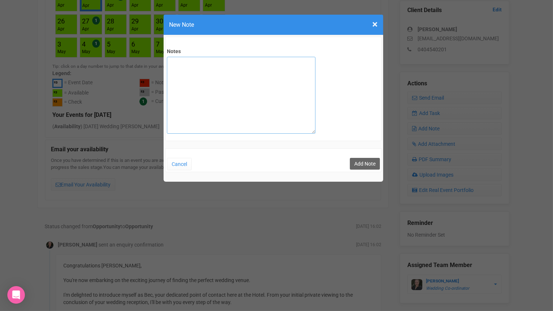
click at [276, 92] on textarea "Notes" at bounding box center [241, 95] width 149 height 77
type textarea "Private email sent 27/8/25"
click at [360, 161] on button "Add Note" at bounding box center [365, 164] width 30 height 12
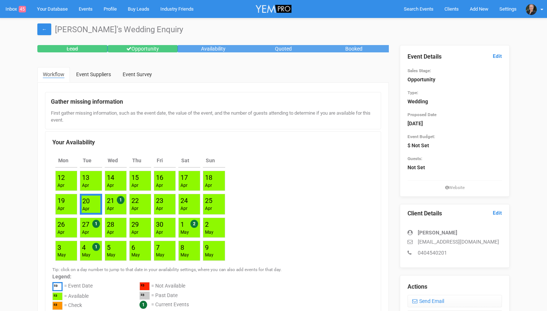
click at [16, 8] on link "Inbox 45" at bounding box center [15, 9] width 31 height 18
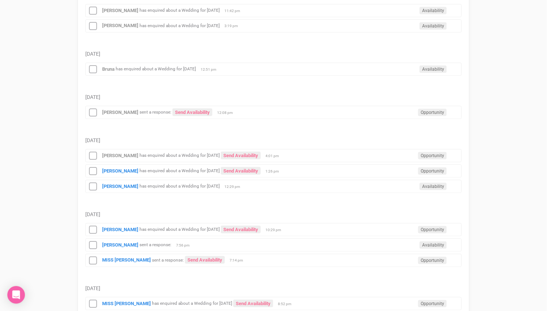
scroll to position [162, 0]
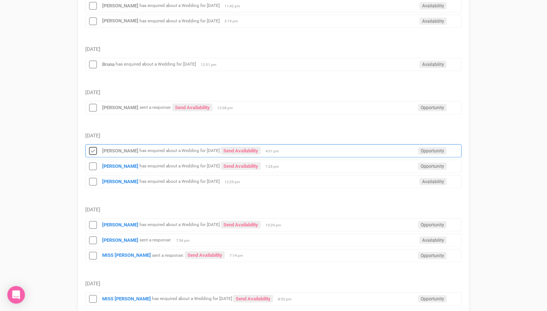
click at [93, 146] on icon at bounding box center [92, 151] width 11 height 10
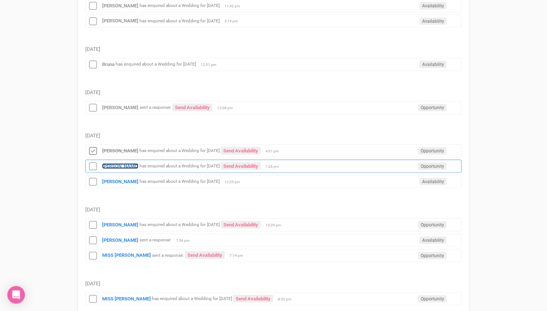
click at [114, 163] on strong "[PERSON_NAME]" at bounding box center [120, 165] width 36 height 5
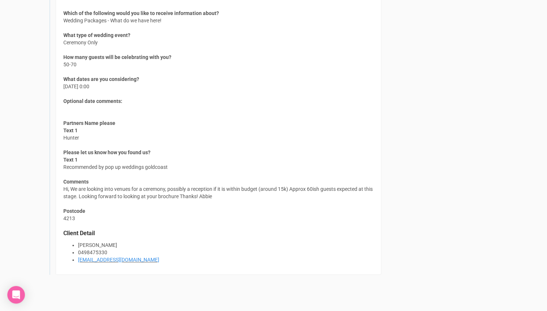
scroll to position [679, 0]
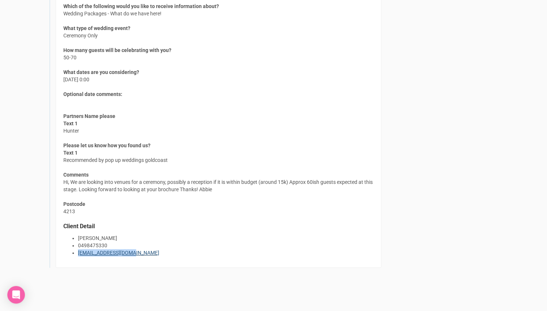
drag, startPoint x: 135, startPoint y: 249, endPoint x: 78, endPoint y: 247, distance: 57.1
click at [78, 249] on li "[EMAIL_ADDRESS][DOMAIN_NAME]" at bounding box center [226, 252] width 296 height 7
copy link "[EMAIL_ADDRESS][DOMAIN_NAME]"
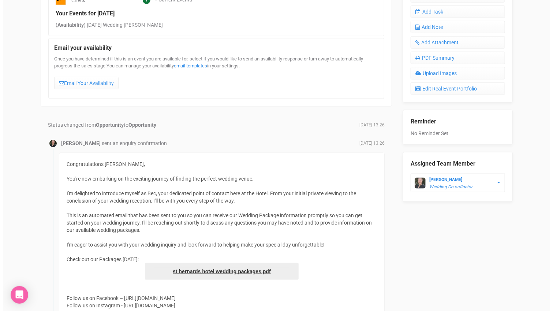
scroll to position [232, 0]
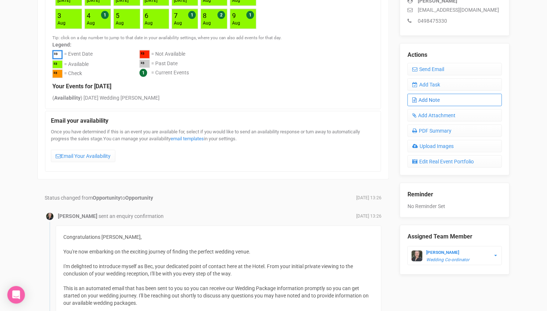
click at [431, 97] on link "Add Note" at bounding box center [454, 100] width 94 height 12
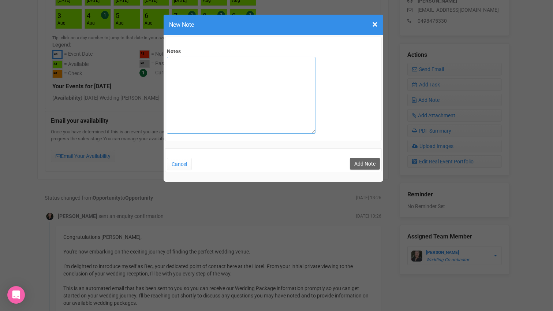
click at [227, 57] on textarea "Notes" at bounding box center [241, 95] width 149 height 77
type textarea "Private Email Sent [DATE]"
click at [364, 163] on button "Add Note" at bounding box center [365, 164] width 30 height 12
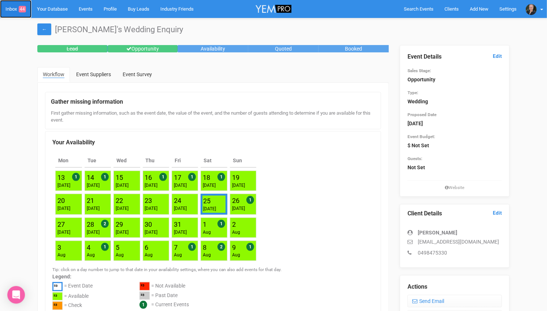
click at [13, 8] on link "Inbox 44" at bounding box center [15, 9] width 31 height 18
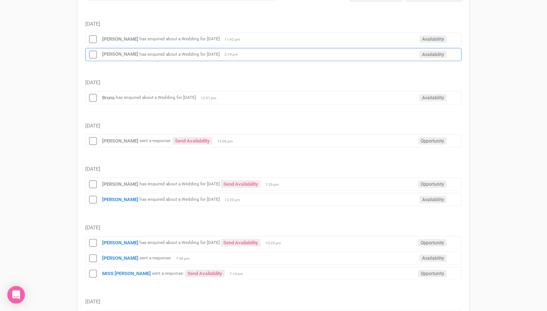
scroll to position [162, 0]
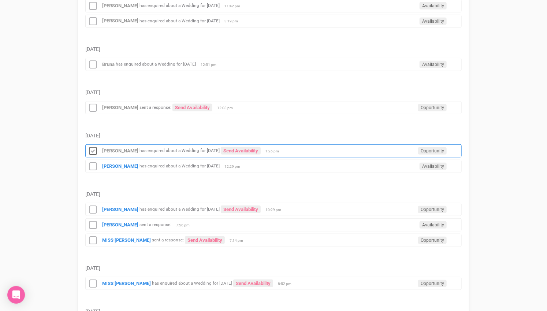
click at [93, 146] on icon at bounding box center [92, 151] width 11 height 10
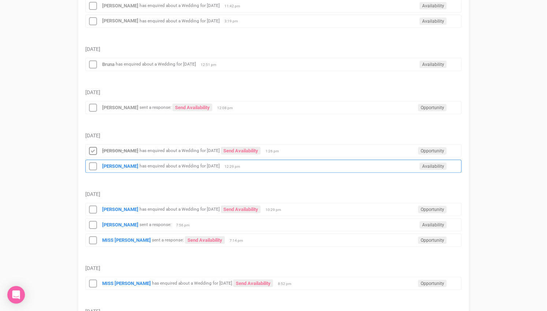
click at [139, 164] on small "has enquired about a Wedding for [DATE]" at bounding box center [179, 166] width 80 height 5
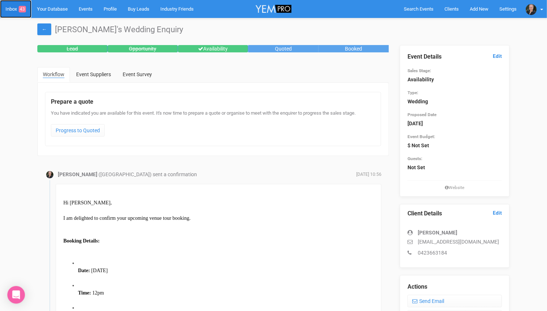
click at [18, 6] on link "Inbox 43" at bounding box center [15, 9] width 31 height 18
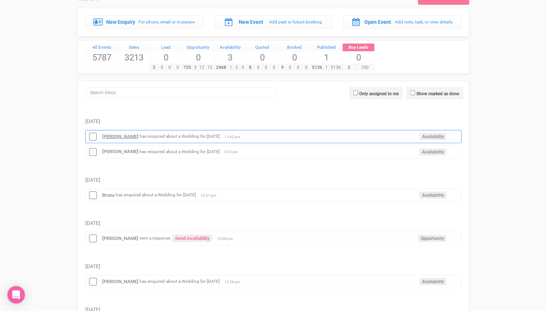
scroll to position [81, 0]
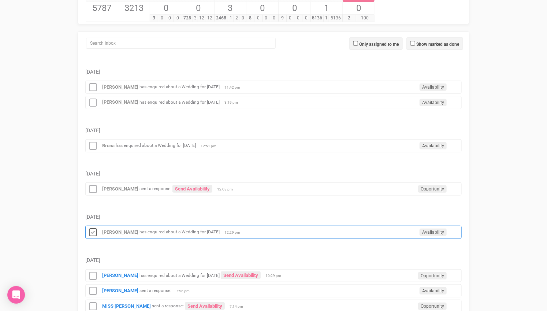
click at [94, 228] on icon at bounding box center [92, 233] width 11 height 10
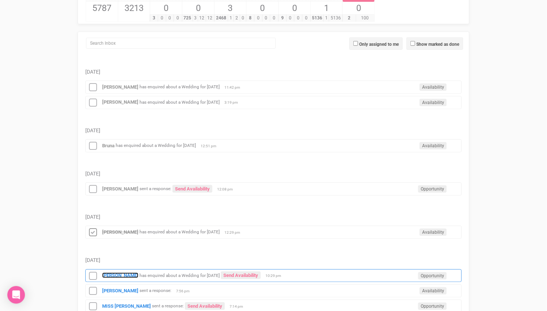
click at [126, 272] on strong "[PERSON_NAME]" at bounding box center [120, 274] width 36 height 5
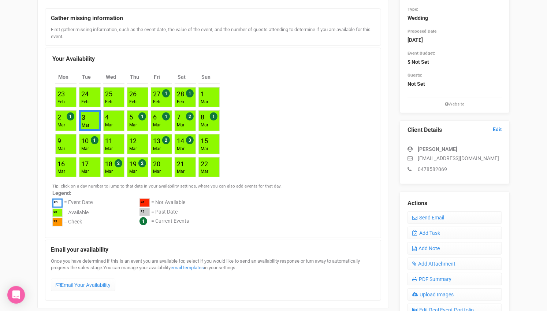
scroll to position [81, 0]
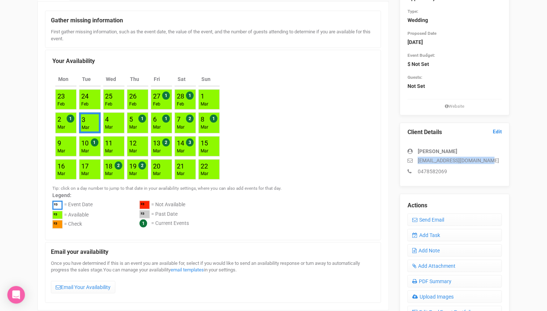
drag, startPoint x: 489, startPoint y: 158, endPoint x: 419, endPoint y: 160, distance: 70.6
click at [419, 160] on p "marielemarigomen@gmail.com" at bounding box center [454, 160] width 94 height 7
copy p "marielemarigomen@gmail.com"
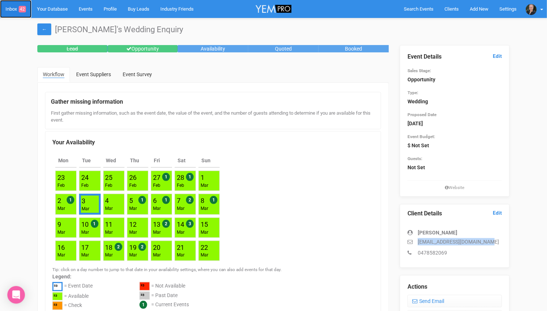
click at [11, 5] on link "Inbox 42" at bounding box center [15, 9] width 31 height 18
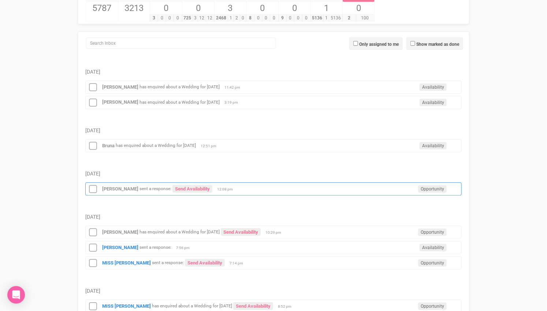
scroll to position [122, 0]
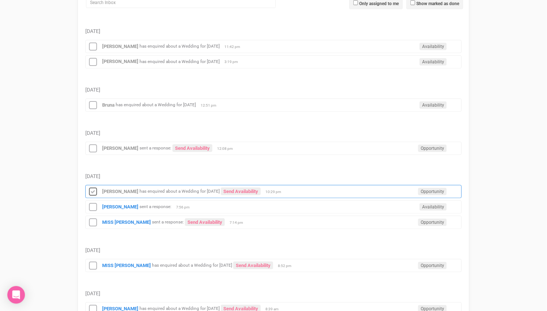
click at [93, 187] on icon at bounding box center [92, 192] width 11 height 10
click at [115, 204] on strong "Luke Everson" at bounding box center [120, 206] width 36 height 5
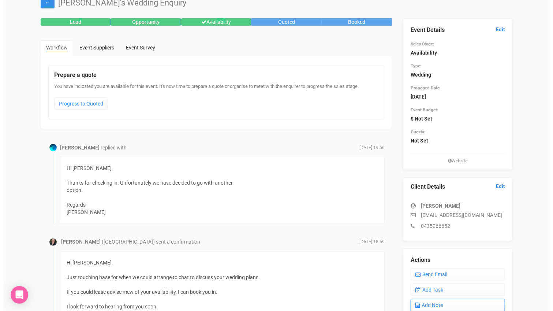
scroll to position [41, 0]
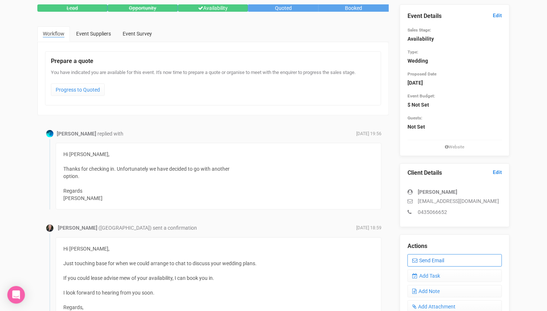
click at [431, 260] on link "Send Email" at bounding box center [454, 260] width 94 height 12
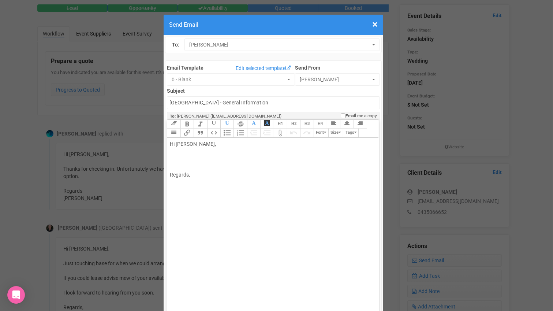
click at [203, 140] on div "Hi Luke Everson, Regards," at bounding box center [271, 159] width 203 height 38
type trix-editor "<div>Hi Luke,<br><br>Thank you for letting me know.&nbsp; I wish you all the be…"
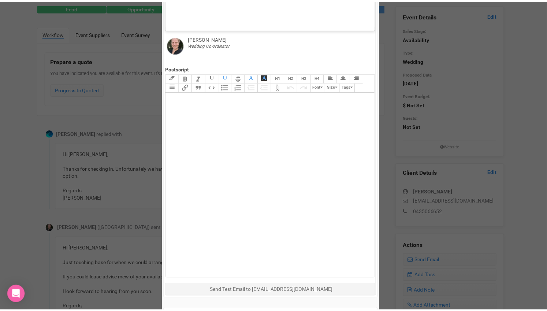
scroll to position [319, 0]
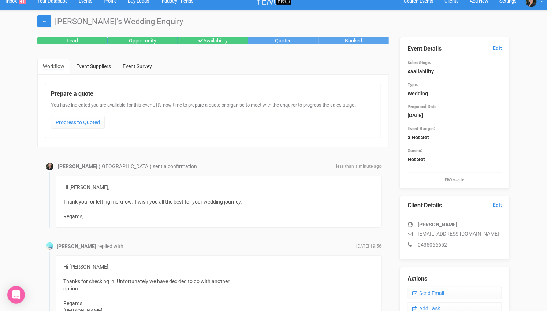
scroll to position [0, 0]
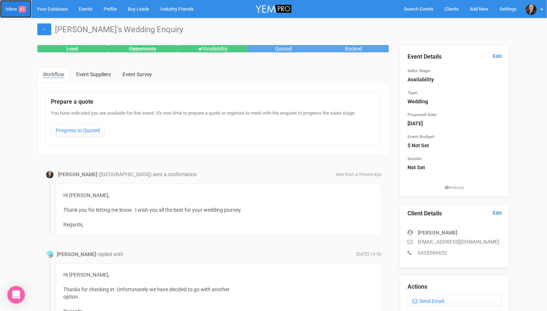
click at [17, 9] on link "Inbox 41" at bounding box center [15, 9] width 31 height 18
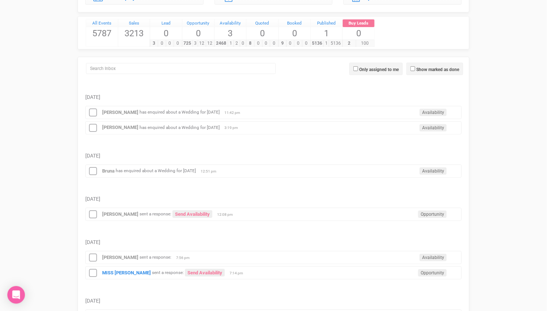
scroll to position [41, 0]
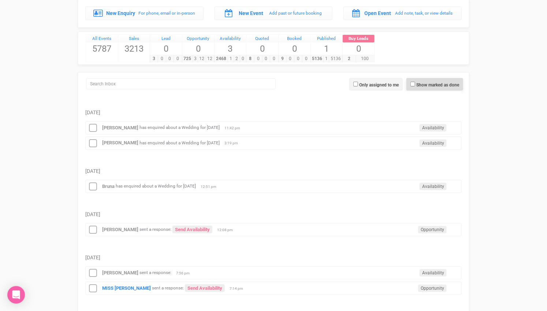
click at [414, 81] on span "Show marked as done" at bounding box center [434, 84] width 57 height 12
checkbox input "true"
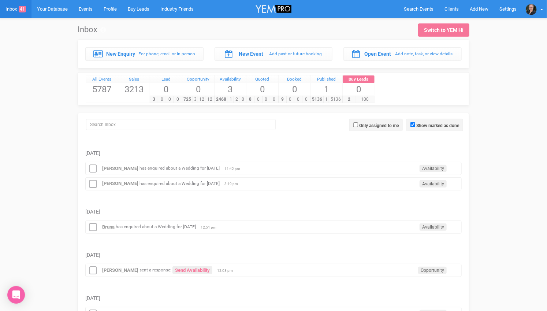
scroll to position [203, 0]
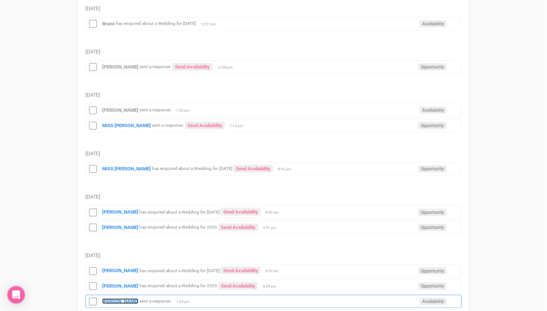
click at [118, 298] on strong "[PERSON_NAME]" at bounding box center [120, 300] width 36 height 5
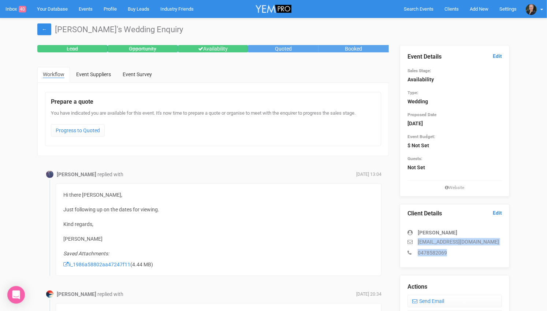
drag, startPoint x: 449, startPoint y: 252, endPoint x: 419, endPoint y: 242, distance: 31.8
click at [419, 242] on div "Mariele Marigomen marielemarigomen@gmail.com 0478582069" at bounding box center [454, 238] width 94 height 35
copy div "marielemarigomen@gmail.com 0478582069"
click at [15, 12] on link "Inbox 40" at bounding box center [15, 9] width 31 height 18
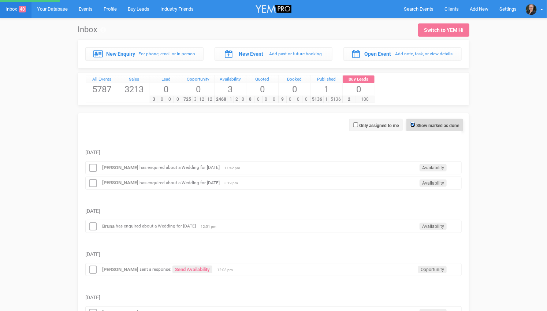
click at [413, 123] on input "Show marked as done" at bounding box center [412, 124] width 5 height 5
checkbox input "false"
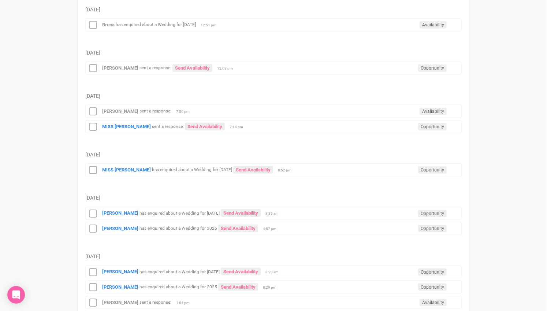
scroll to position [203, 0]
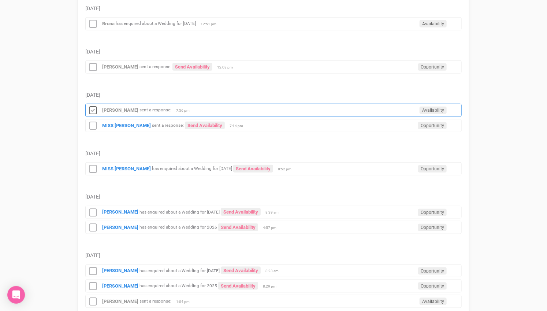
click at [94, 106] on icon at bounding box center [92, 111] width 11 height 10
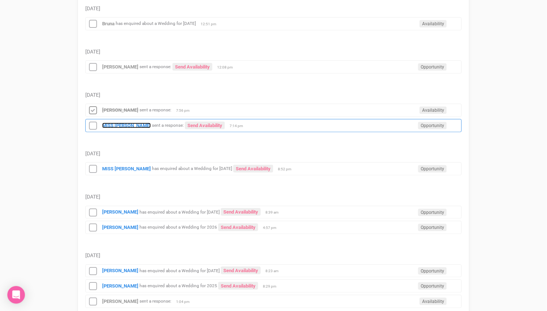
click at [105, 123] on strong "MISS FLOREMIL MOLDE" at bounding box center [126, 125] width 49 height 5
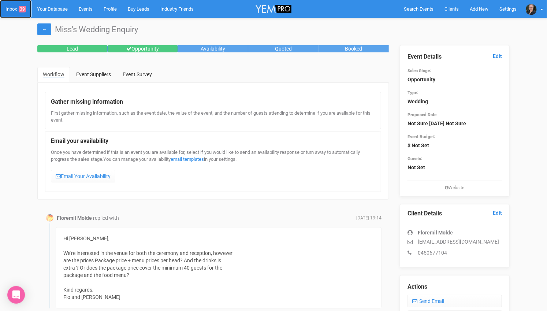
click at [13, 7] on link "Inbox 39" at bounding box center [15, 9] width 31 height 18
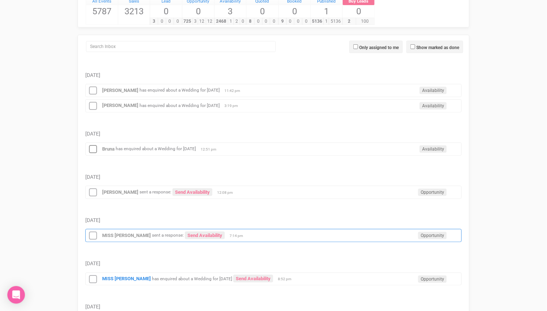
scroll to position [81, 0]
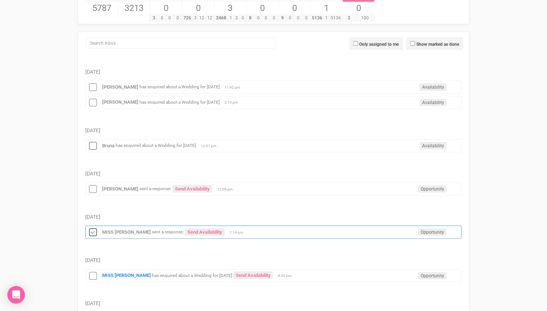
click at [94, 228] on icon at bounding box center [92, 233] width 11 height 10
click at [94, 271] on icon at bounding box center [92, 276] width 11 height 10
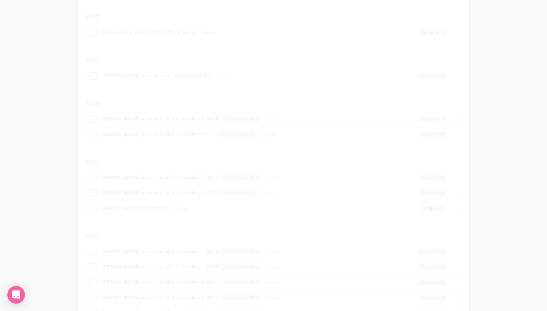
scroll to position [203, 0]
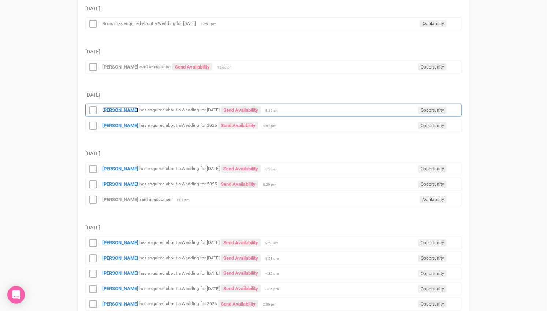
click at [112, 107] on strong "[PERSON_NAME]" at bounding box center [120, 109] width 36 height 5
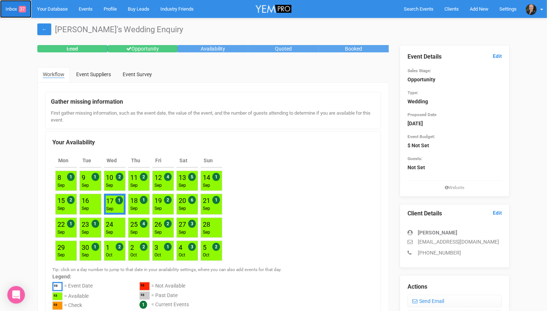
click at [6, 8] on link "Inbox 37" at bounding box center [15, 9] width 31 height 18
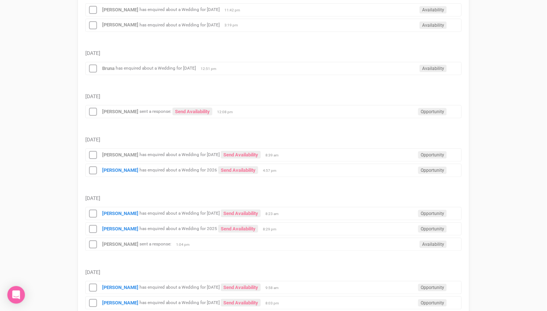
scroll to position [162, 0]
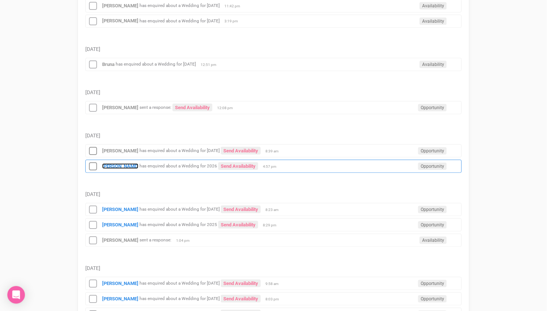
click at [116, 163] on strong "Christina Ritchie" at bounding box center [120, 165] width 36 height 5
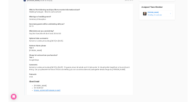
scroll to position [447, 0]
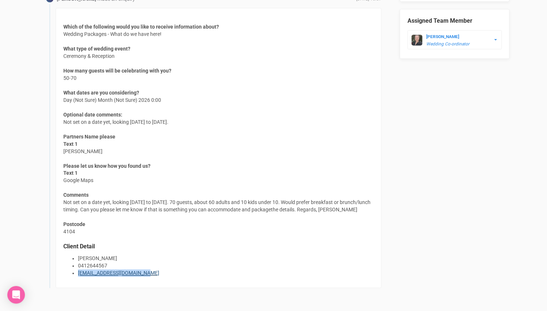
drag, startPoint x: 146, startPoint y: 271, endPoint x: 78, endPoint y: 273, distance: 68.5
click at [78, 273] on li "sebandchristina@gmail.com" at bounding box center [226, 272] width 296 height 7
copy link "sebandchristina@gmail.com"
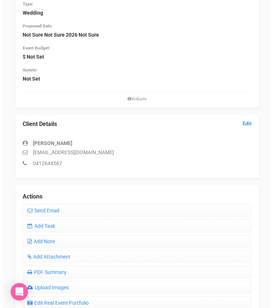
scroll to position [975, 0]
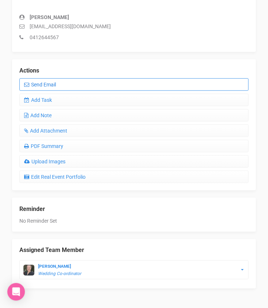
click at [57, 78] on link "Send Email" at bounding box center [133, 84] width 229 height 12
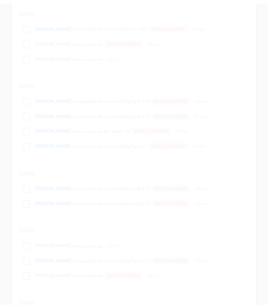
scroll to position [162, 0]
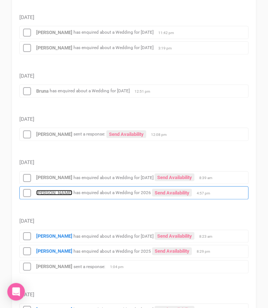
click at [56, 194] on strong "Christina Ritchie" at bounding box center [54, 192] width 36 height 5
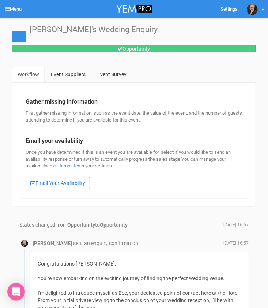
click at [71, 180] on link "Email Your Availability" at bounding box center [58, 183] width 64 height 12
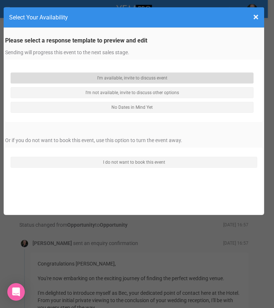
click at [121, 80] on link "I'm available, invite to discuss event" at bounding box center [132, 77] width 243 height 11
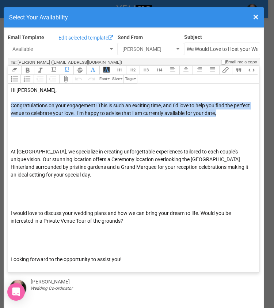
drag, startPoint x: 11, startPoint y: 105, endPoint x: 238, endPoint y: 112, distance: 227.3
click at [238, 112] on div "Congratulations on your engagement! This is such an exciting time, and I’d love…" at bounding box center [133, 125] width 244 height 46
click at [254, 17] on span "×" at bounding box center [256, 17] width 5 height 12
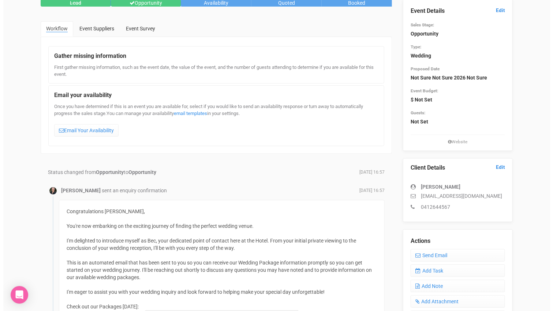
scroll to position [81, 0]
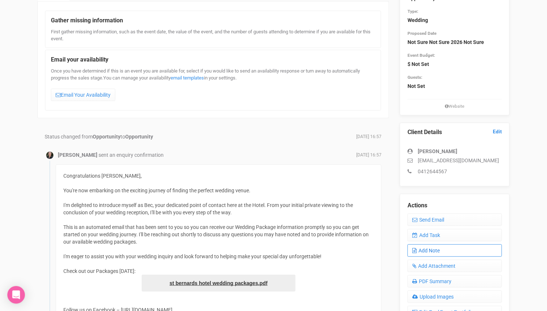
click at [435, 245] on link "Add Note" at bounding box center [454, 250] width 94 height 12
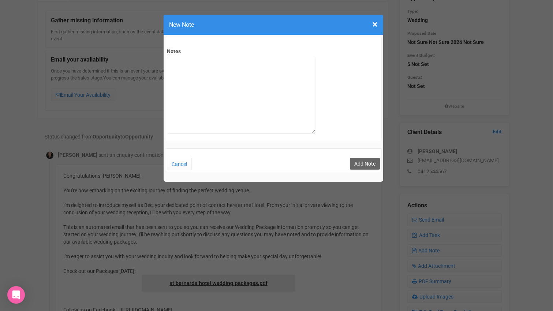
click at [248, 73] on textarea "Notes" at bounding box center [241, 95] width 149 height 77
type textarea "Private email sent"
click at [362, 166] on button "Add Note" at bounding box center [365, 164] width 30 height 12
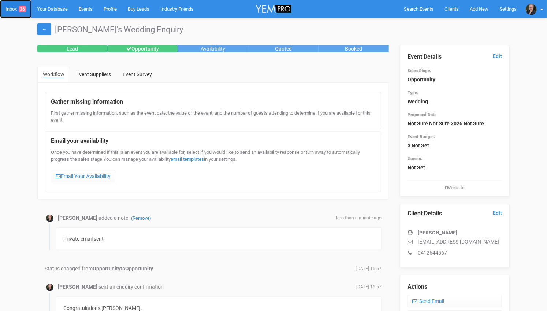
click at [9, 10] on link "Inbox 36" at bounding box center [15, 9] width 31 height 18
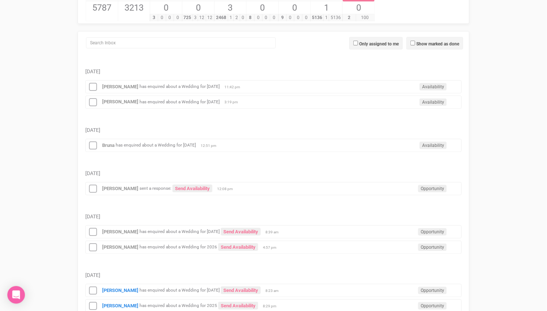
scroll to position [122, 0]
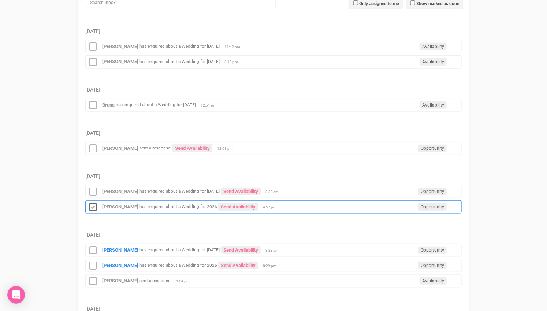
click at [94, 202] on icon at bounding box center [92, 207] width 11 height 10
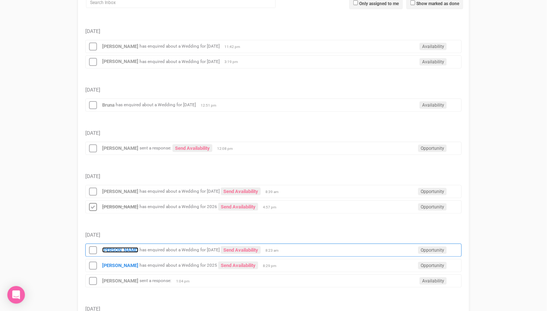
click at [111, 247] on strong "[PERSON_NAME]" at bounding box center [120, 249] width 36 height 5
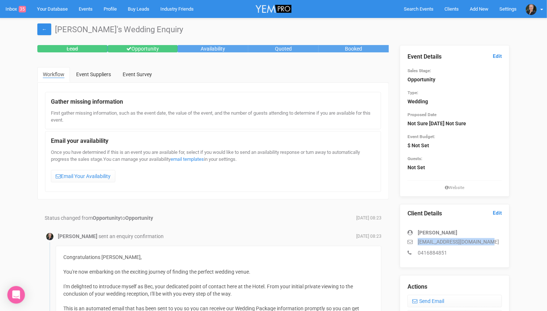
drag, startPoint x: 480, startPoint y: 240, endPoint x: 418, endPoint y: 241, distance: 62.2
click at [418, 241] on p "[EMAIL_ADDRESS][DOMAIN_NAME]" at bounding box center [454, 241] width 94 height 7
copy p "[EMAIL_ADDRESS][DOMAIN_NAME]"
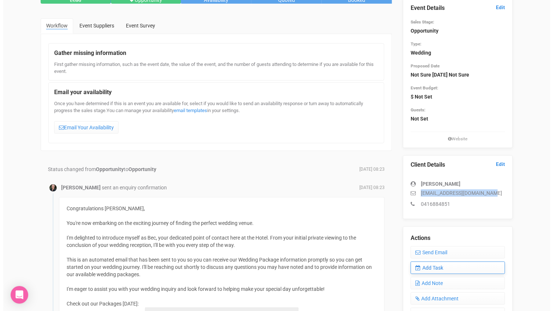
scroll to position [56, 0]
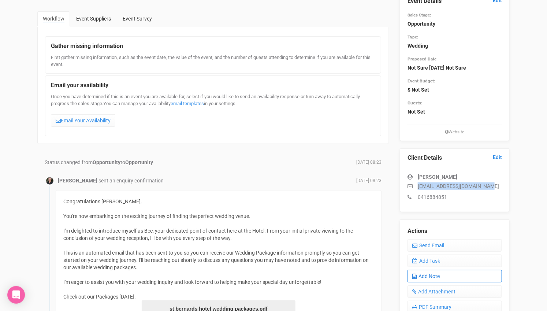
click at [435, 274] on link "Add Note" at bounding box center [454, 276] width 94 height 12
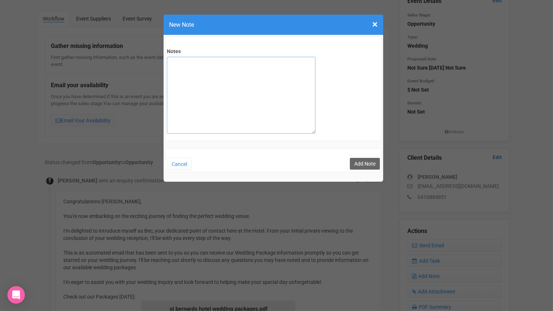
click at [225, 81] on textarea "Notes" at bounding box center [241, 95] width 149 height 77
type textarea "Private email sent [DATE]"
click at [365, 160] on button "Add Note" at bounding box center [365, 164] width 30 height 12
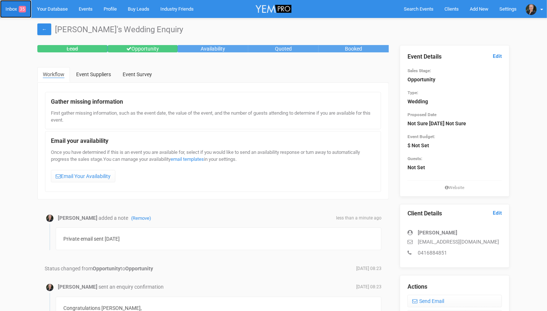
click at [16, 8] on link "Inbox 35" at bounding box center [15, 9] width 31 height 18
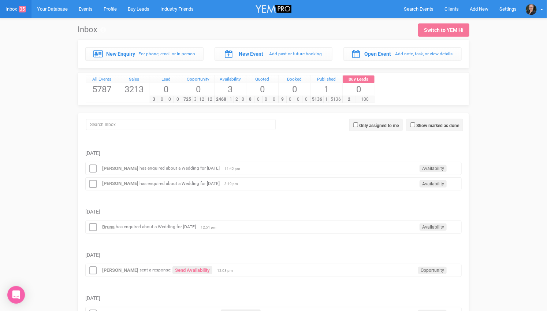
scroll to position [162, 0]
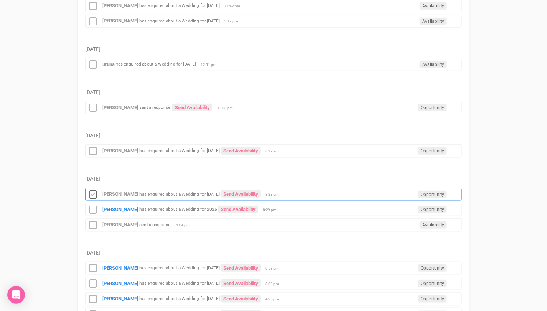
click at [91, 190] on icon at bounding box center [92, 195] width 11 height 10
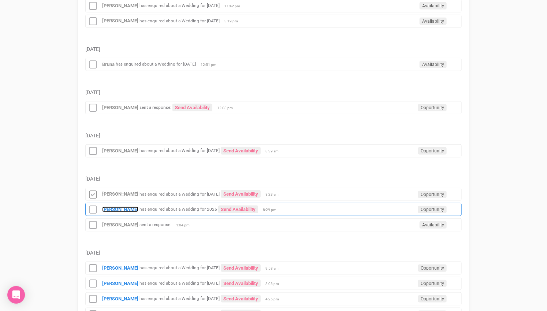
click at [114, 206] on strong "[PERSON_NAME]" at bounding box center [120, 208] width 36 height 5
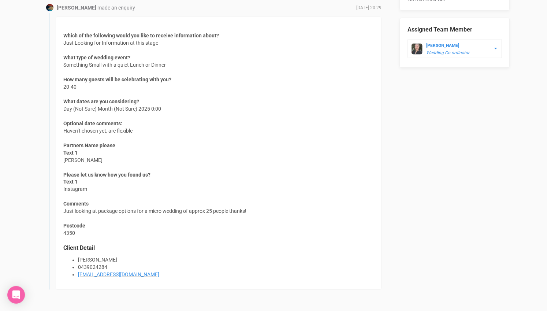
scroll to position [447, 0]
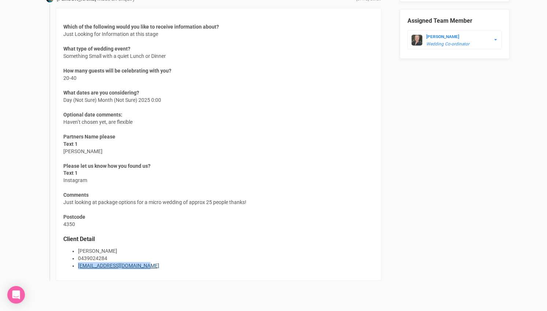
drag, startPoint x: 143, startPoint y: 263, endPoint x: 78, endPoint y: 264, distance: 65.5
click at [78, 264] on li "scarlettmorris7@gmail.com" at bounding box center [226, 265] width 296 height 7
copy link "scarlettmorris7@gmail.com"
click at [240, 148] on div "Which of the following would you like to receive information about? Just Lookin…" at bounding box center [219, 144] width 326 height 273
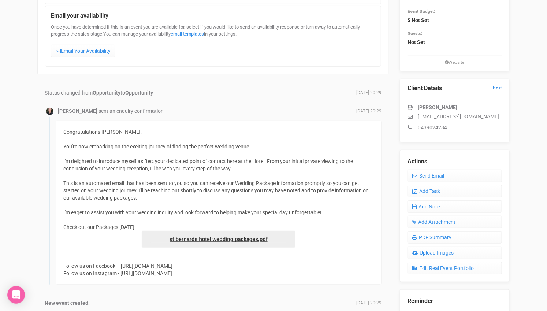
scroll to position [0, 0]
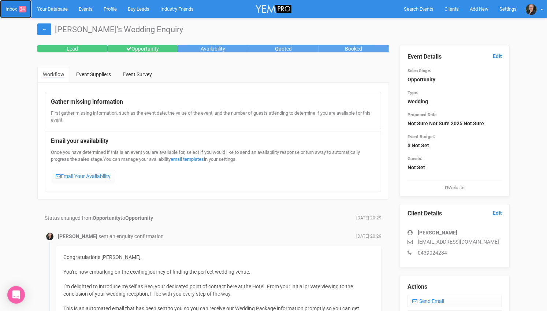
click at [20, 9] on span "34" at bounding box center [22, 9] width 7 height 7
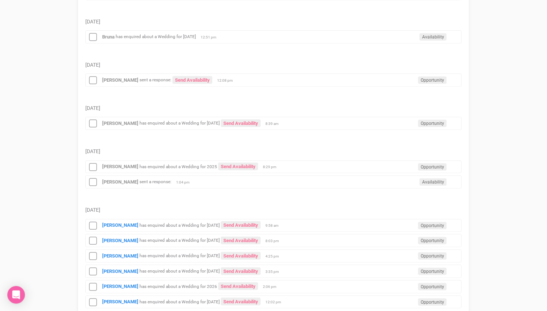
scroll to position [203, 0]
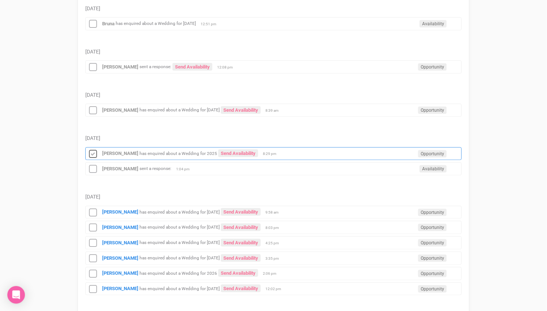
click at [93, 149] on icon at bounding box center [92, 154] width 11 height 10
click at [95, 164] on icon at bounding box center [92, 169] width 11 height 10
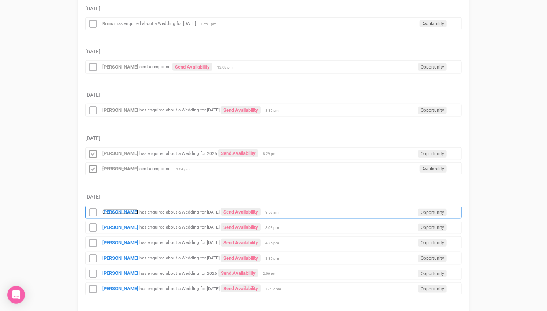
click at [120, 209] on strong "[PERSON_NAME]" at bounding box center [120, 211] width 36 height 5
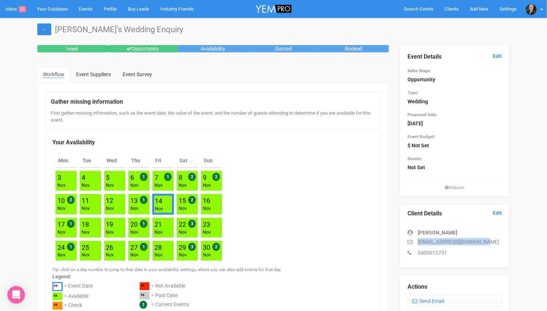
drag, startPoint x: 492, startPoint y: 242, endPoint x: 416, endPoint y: 242, distance: 75.7
click at [416, 242] on p "[EMAIL_ADDRESS][DOMAIN_NAME]" at bounding box center [454, 241] width 94 height 7
copy p "[EMAIL_ADDRESS][DOMAIN_NAME]"
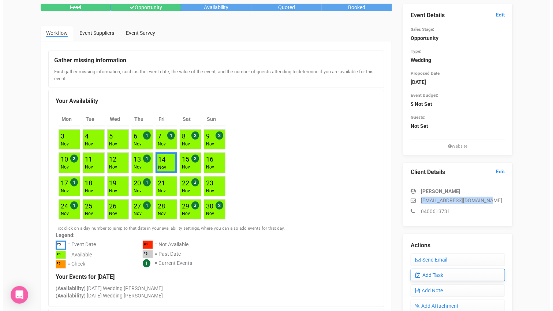
scroll to position [81, 0]
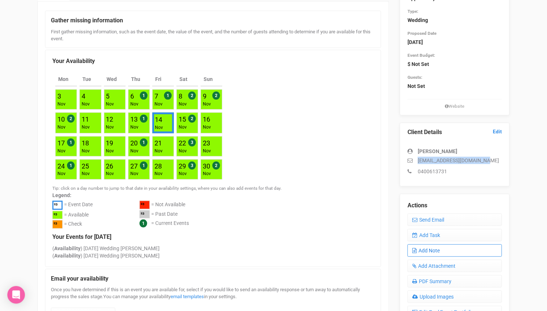
click at [432, 248] on link "Add Note" at bounding box center [454, 250] width 94 height 12
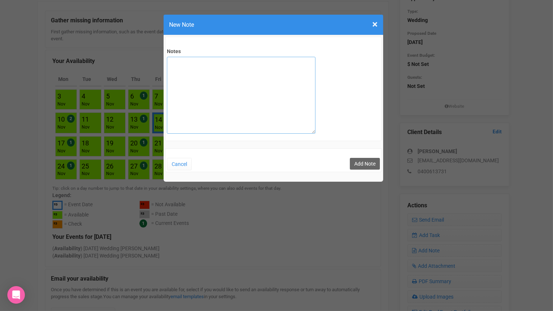
click at [246, 73] on textarea "Notes" at bounding box center [241, 95] width 149 height 77
type textarea "Private Email sent"
click at [370, 159] on button "Add Note" at bounding box center [365, 164] width 30 height 12
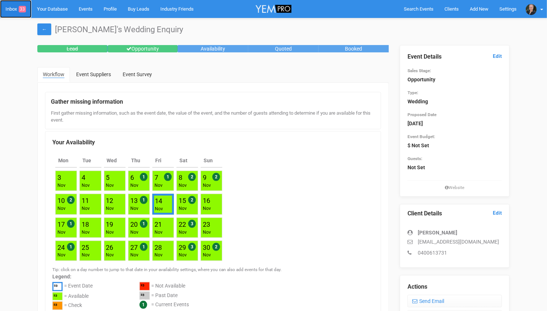
click at [14, 8] on link "Inbox 33" at bounding box center [15, 9] width 31 height 18
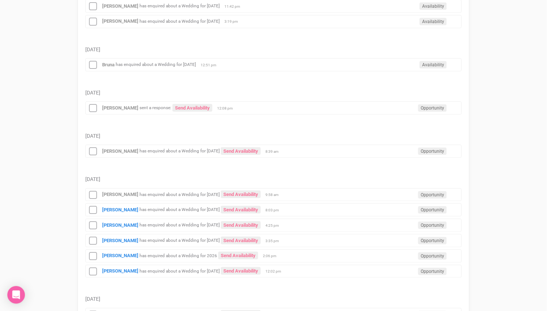
scroll to position [162, 0]
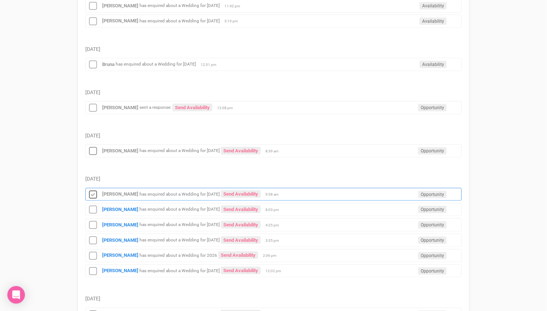
click at [92, 190] on icon at bounding box center [92, 195] width 11 height 10
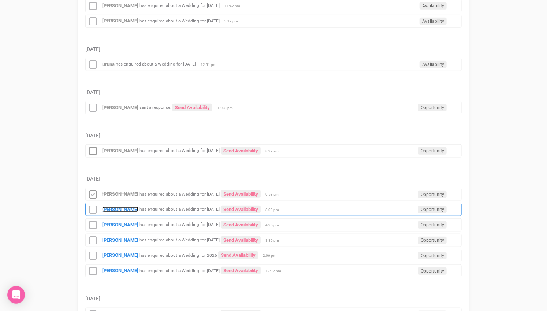
click at [114, 206] on strong "[PERSON_NAME]" at bounding box center [120, 208] width 36 height 5
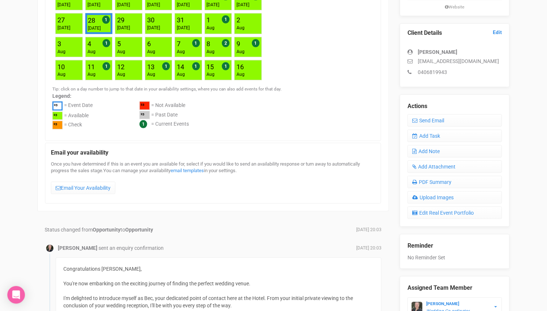
scroll to position [203, 0]
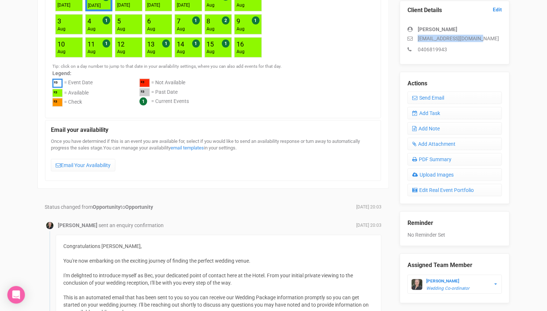
drag, startPoint x: 474, startPoint y: 38, endPoint x: 418, endPoint y: 39, distance: 56.7
click at [418, 39] on p "[EMAIL_ADDRESS][DOMAIN_NAME]" at bounding box center [454, 38] width 94 height 7
copy p "[EMAIL_ADDRESS][DOMAIN_NAME]"
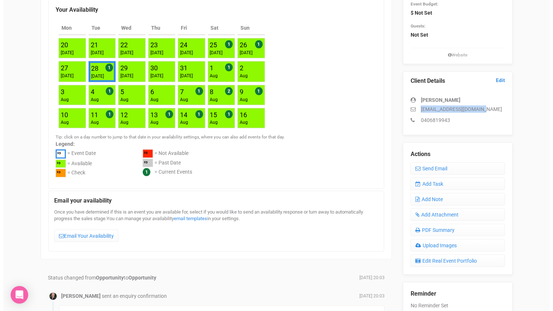
scroll to position [41, 0]
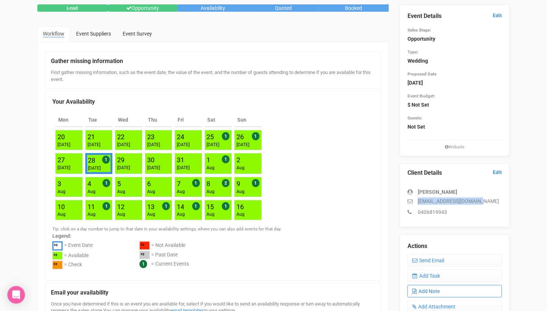
click at [431, 288] on link "Add Note" at bounding box center [454, 291] width 94 height 12
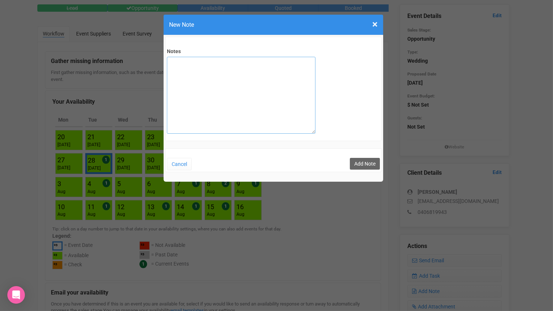
click at [240, 73] on textarea "Notes" at bounding box center [241, 95] width 149 height 77
type textarea "Private Email sent"
click at [360, 161] on button "Add Note" at bounding box center [365, 164] width 30 height 12
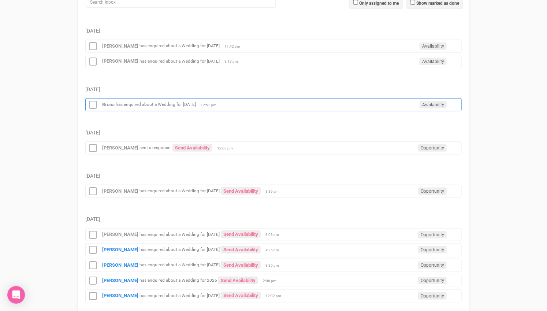
scroll to position [203, 0]
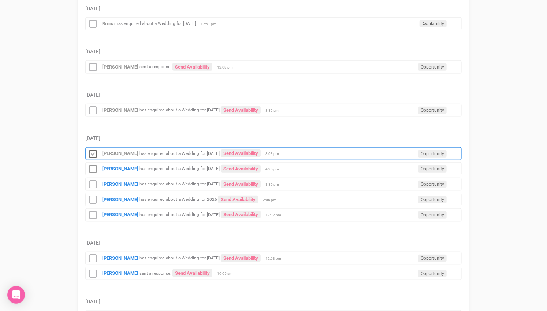
click at [95, 149] on icon at bounding box center [92, 154] width 11 height 10
click at [142, 166] on small "has enquired about a Wedding for [DATE]" at bounding box center [179, 168] width 80 height 5
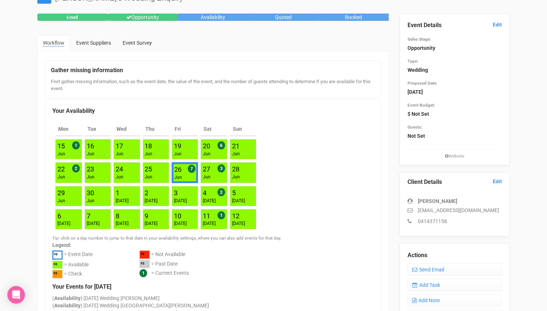
scroll to position [41, 0]
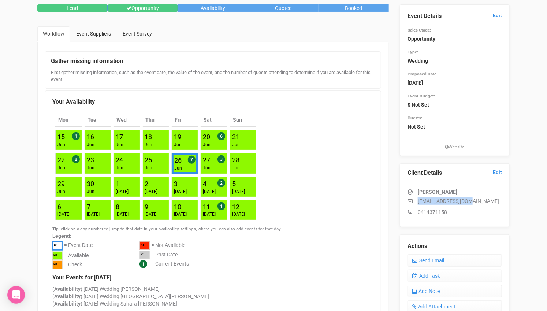
drag, startPoint x: 472, startPoint y: 202, endPoint x: 419, endPoint y: 200, distance: 52.7
click at [419, 200] on p "[EMAIL_ADDRESS][DOMAIN_NAME]" at bounding box center [454, 200] width 94 height 7
copy p "[EMAIL_ADDRESS][DOMAIN_NAME]"
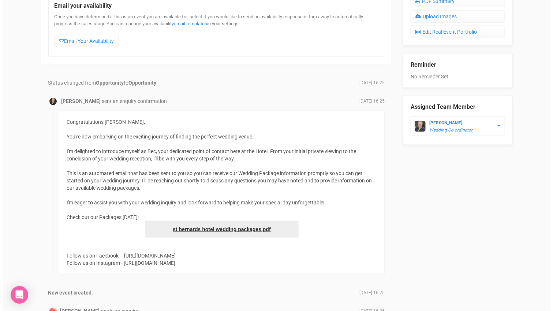
scroll to position [239, 0]
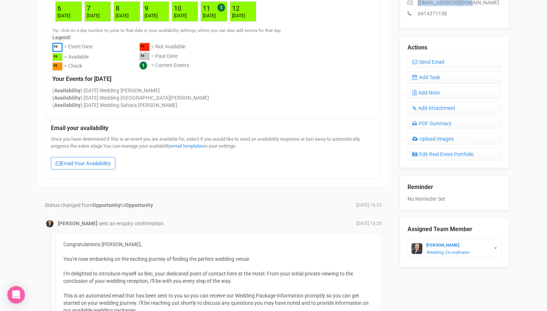
click at [86, 157] on link "Email Your Availability" at bounding box center [83, 163] width 64 height 12
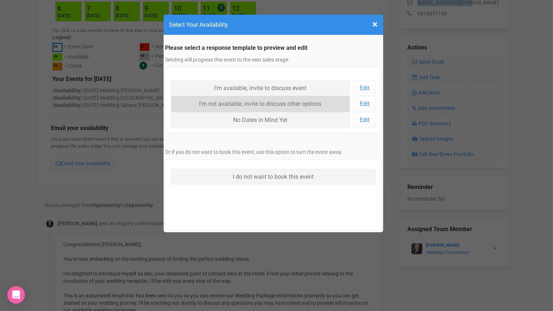
click at [253, 100] on link "I'm not available, invite to discuss other options" at bounding box center [260, 104] width 179 height 16
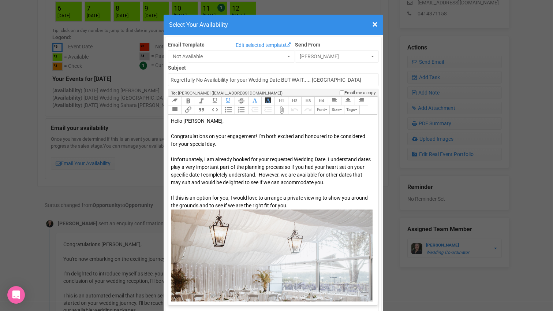
drag, startPoint x: 168, startPoint y: 134, endPoint x: 304, endPoint y: 203, distance: 153.0
type trix-editor "<div><span style="color: rgb(8, 8, 8);">Hello Mandy,&nbsp;</span></div><div><br…"
copy div "Congratulations on your engagement! I'm both excited and honoured to be conside…"
click at [224, 143] on div "Congratulations on your engagement! I'm both excited and honoured to be conside…" at bounding box center [272, 264] width 202 height 265
click at [373, 24] on span "×" at bounding box center [374, 24] width 5 height 12
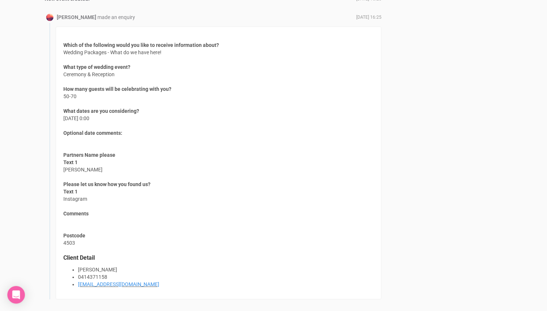
scroll to position [646, 0]
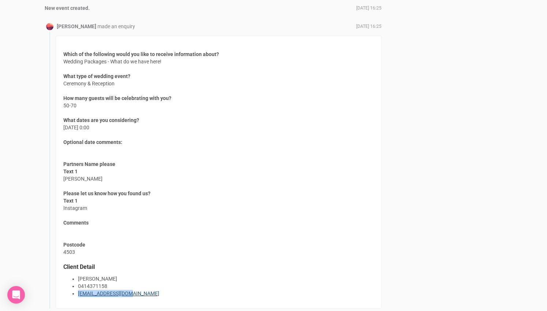
drag, startPoint x: 133, startPoint y: 286, endPoint x: 79, endPoint y: 289, distance: 53.5
click at [79, 289] on li "[EMAIL_ADDRESS][DOMAIN_NAME]" at bounding box center [226, 292] width 296 height 7
copy link "[EMAIL_ADDRESS][DOMAIN_NAME]"
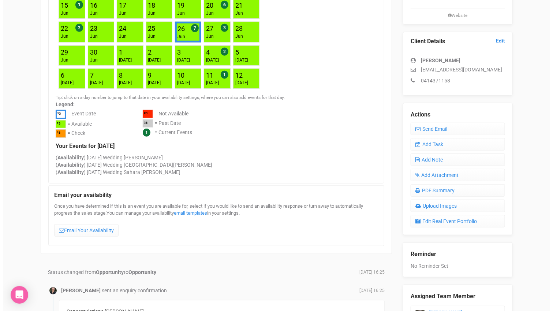
scroll to position [158, 0]
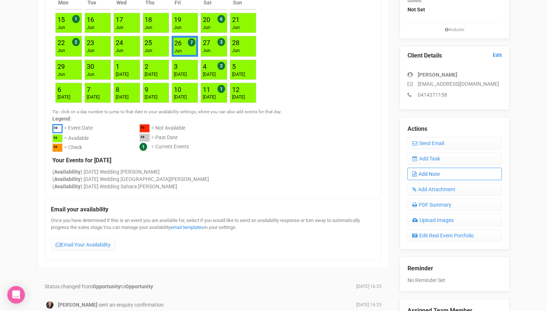
click at [438, 170] on link "Add Note" at bounding box center [454, 174] width 94 height 12
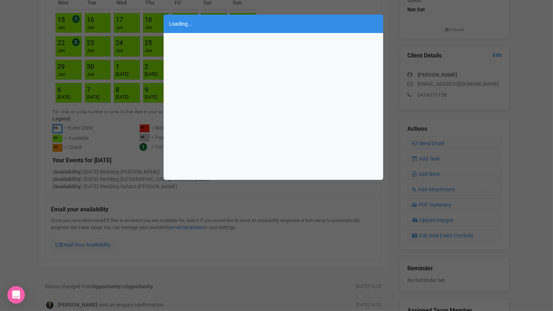
click at [245, 63] on div at bounding box center [273, 106] width 219 height 146
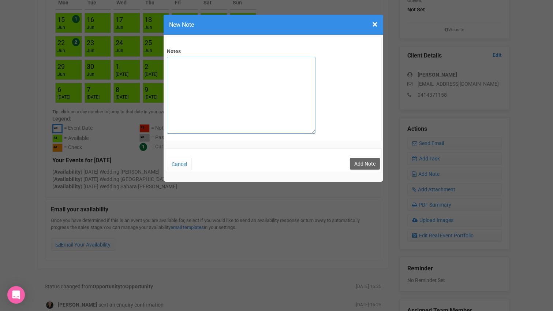
click at [235, 71] on textarea "Notes" at bounding box center [241, 95] width 149 height 77
type textarea "Private email sent"
click at [373, 159] on button "Add Note" at bounding box center [365, 164] width 30 height 12
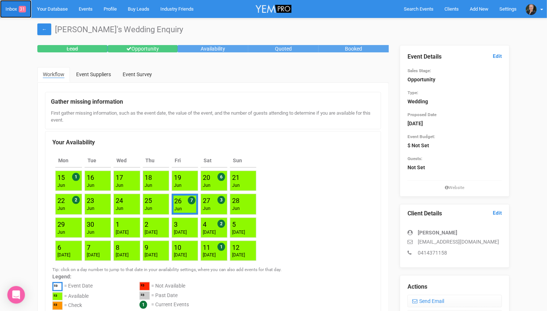
click at [16, 5] on link "Inbox 31" at bounding box center [15, 9] width 31 height 18
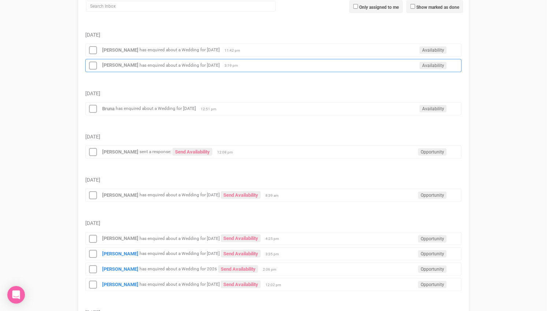
scroll to position [162, 0]
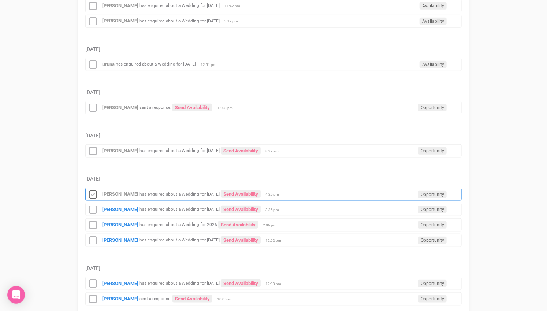
click at [92, 190] on icon at bounding box center [92, 195] width 11 height 10
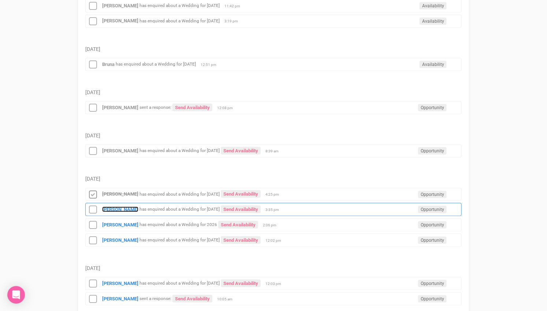
click at [115, 206] on strong "[PERSON_NAME]" at bounding box center [120, 208] width 36 height 5
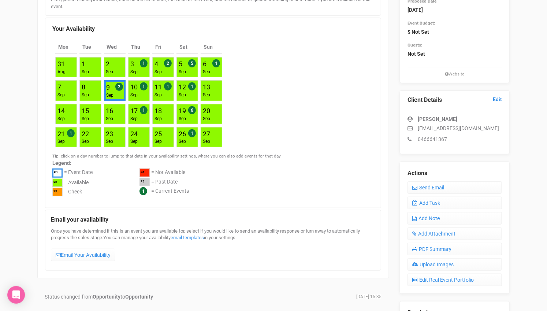
scroll to position [122, 0]
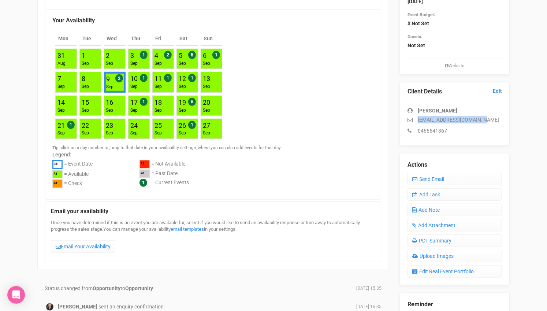
drag, startPoint x: 485, startPoint y: 116, endPoint x: 417, endPoint y: 116, distance: 68.8
click at [417, 116] on p "[EMAIL_ADDRESS][DOMAIN_NAME]" at bounding box center [454, 119] width 94 height 7
copy p "[EMAIL_ADDRESS][DOMAIN_NAME]"
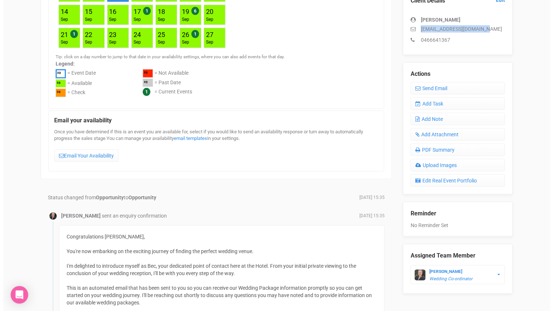
scroll to position [90, 0]
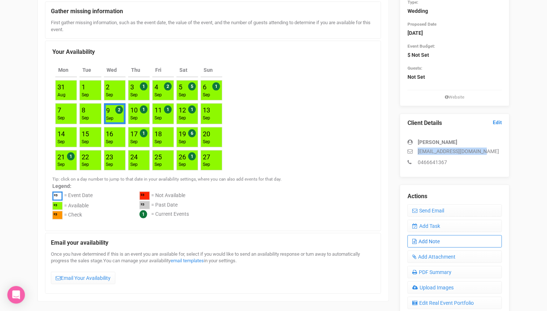
click at [442, 239] on link "Add Note" at bounding box center [454, 241] width 94 height 12
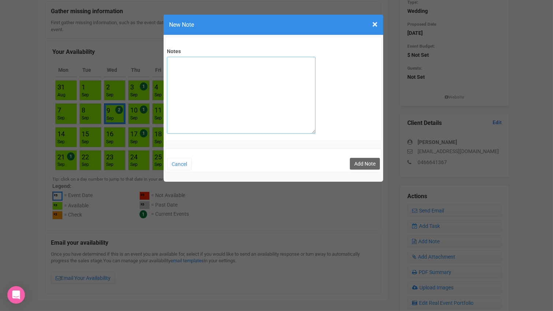
click at [253, 68] on textarea "Notes" at bounding box center [241, 95] width 149 height 77
type textarea "Private Email sent"
click at [360, 160] on button "Add Note" at bounding box center [365, 164] width 30 height 12
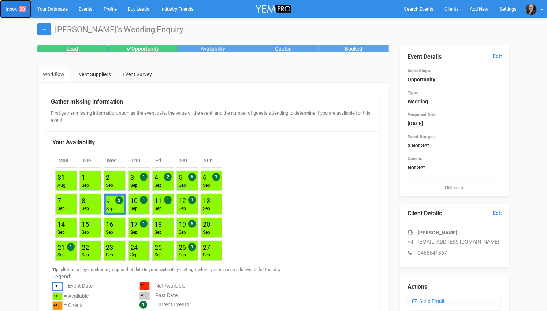
click at [17, 11] on link "Inbox 30" at bounding box center [15, 9] width 31 height 18
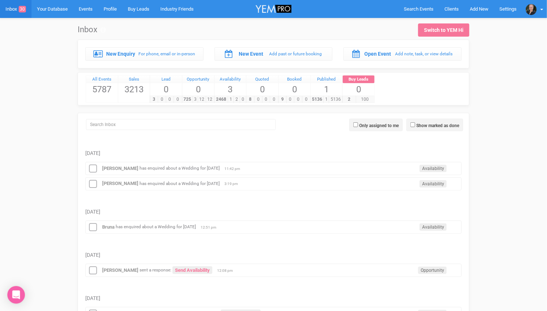
scroll to position [122, 0]
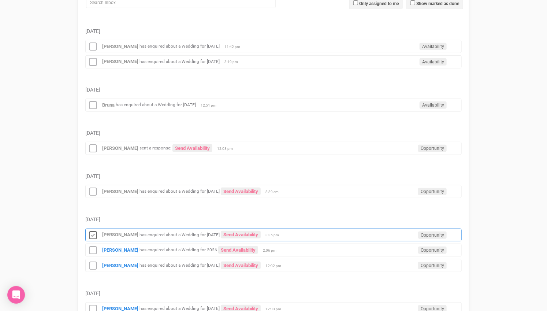
click at [91, 230] on icon at bounding box center [92, 235] width 11 height 10
click at [139, 247] on small "has enquired about a Wedding for 2026" at bounding box center [178, 249] width 78 height 5
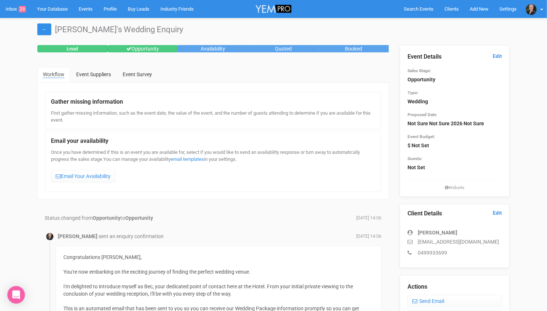
drag, startPoint x: 499, startPoint y: 241, endPoint x: 416, endPoint y: 240, distance: 83.4
click at [416, 240] on p "jodieandglenswedding@gmail.com" at bounding box center [454, 241] width 94 height 7
copy p "jodieandglenswedding@gmail.com"
click at [500, 240] on p "jodieandglenswedding@gmail.com" at bounding box center [454, 241] width 94 height 7
drag, startPoint x: 500, startPoint y: 241, endPoint x: 417, endPoint y: 243, distance: 82.3
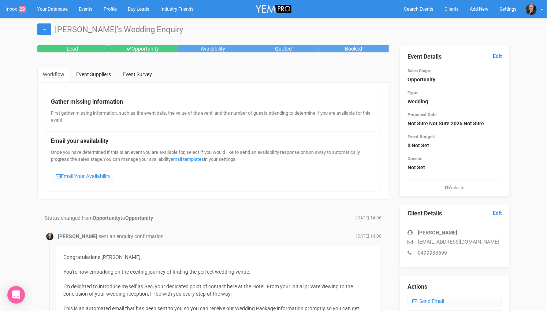
click at [417, 243] on p "jodieandglenswedding@gmail.com" at bounding box center [454, 241] width 94 height 7
copy p "jodieandglenswedding@gmail.com"
click at [18, 11] on link "Inbox 29" at bounding box center [15, 9] width 31 height 18
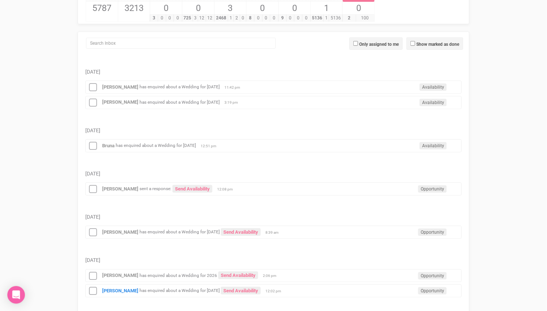
scroll to position [122, 0]
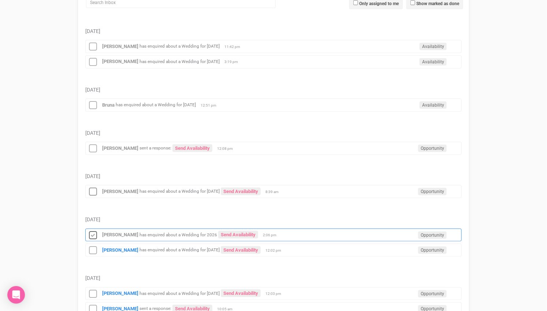
click at [92, 230] on icon at bounding box center [92, 235] width 11 height 10
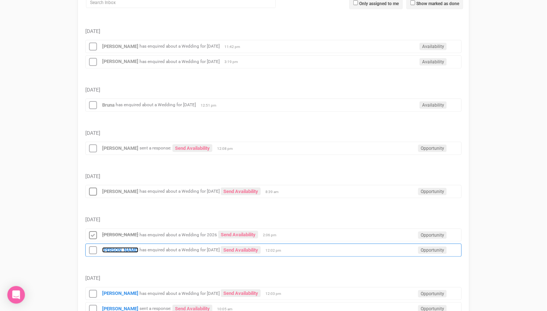
click at [112, 247] on strong "[PERSON_NAME]" at bounding box center [120, 249] width 36 height 5
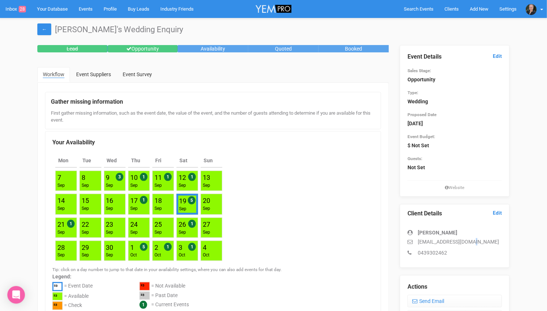
click at [468, 242] on p "chloepelns@hotmail.com" at bounding box center [454, 241] width 94 height 7
drag, startPoint x: 468, startPoint y: 242, endPoint x: 417, endPoint y: 240, distance: 50.9
click at [417, 240] on p "chloepelns@hotmail.com" at bounding box center [454, 241] width 94 height 7
copy p "chloepelns@hotmail.com"
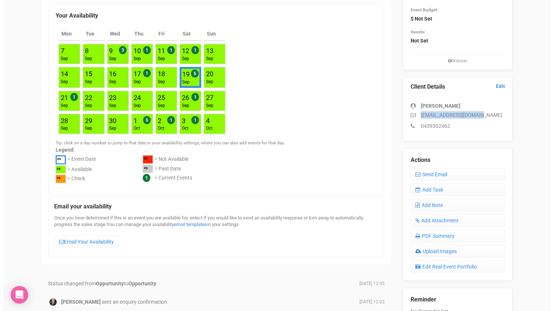
scroll to position [122, 0]
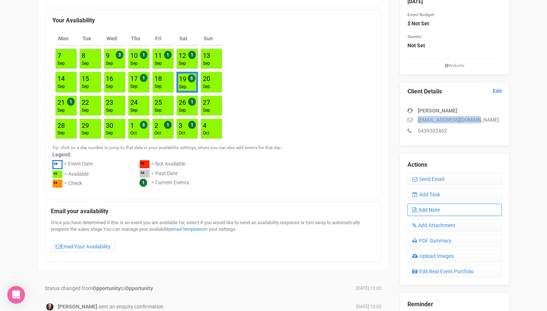
click at [432, 203] on link "Add Note" at bounding box center [454, 209] width 94 height 12
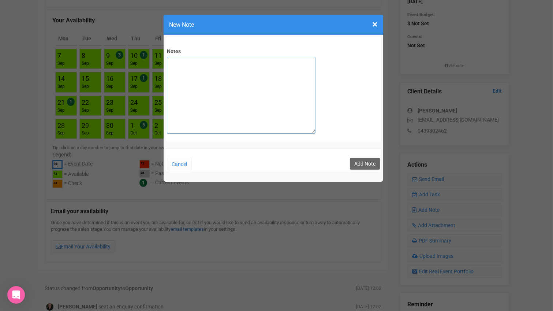
click at [265, 81] on textarea "Notes" at bounding box center [241, 95] width 149 height 77
type textarea "Private Email sent"
click at [357, 155] on div "Cancel Add Note" at bounding box center [273, 159] width 217 height 23
click at [362, 162] on button "Add Note" at bounding box center [365, 164] width 30 height 12
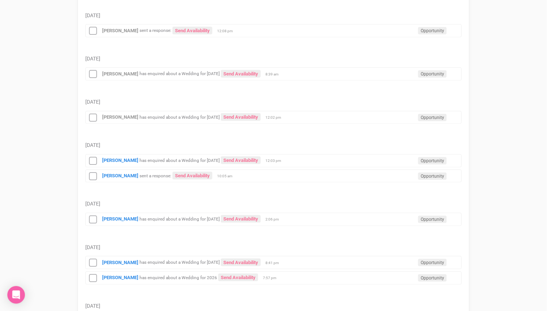
scroll to position [244, 0]
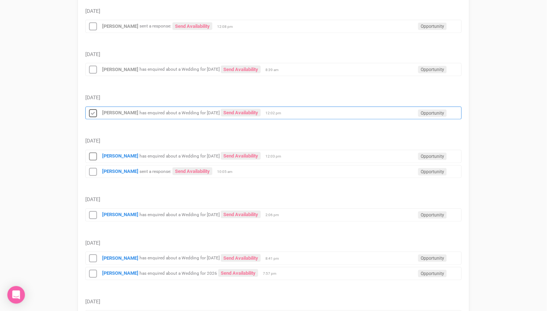
click at [92, 109] on icon at bounding box center [92, 114] width 11 height 10
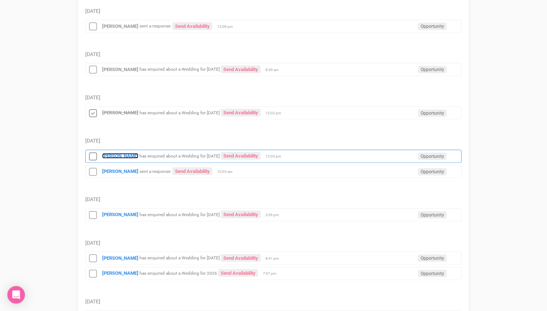
click at [110, 153] on strong "[PERSON_NAME]" at bounding box center [120, 155] width 36 height 5
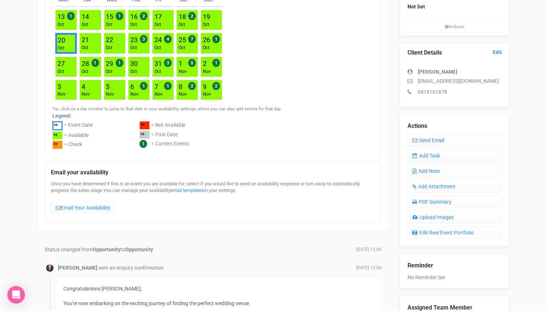
scroll to position [162, 0]
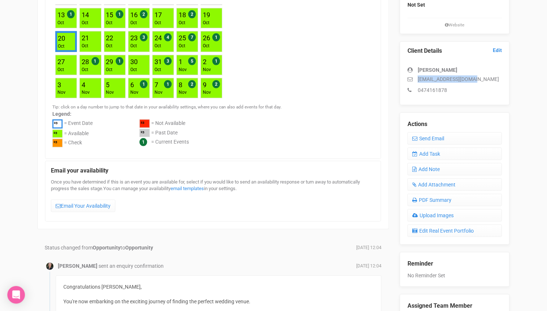
drag, startPoint x: 470, startPoint y: 78, endPoint x: 418, endPoint y: 79, distance: 52.7
click at [418, 79] on p "[EMAIL_ADDRESS][DOMAIN_NAME]" at bounding box center [454, 78] width 94 height 7
copy p "[EMAIL_ADDRESS][DOMAIN_NAME]"
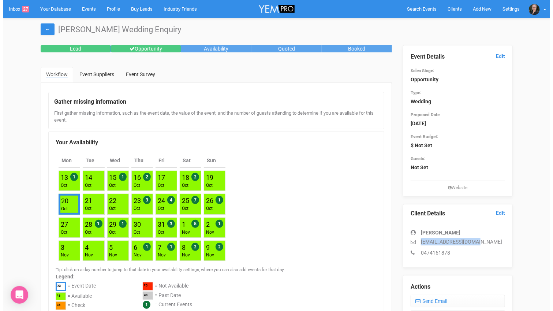
scroll to position [81, 0]
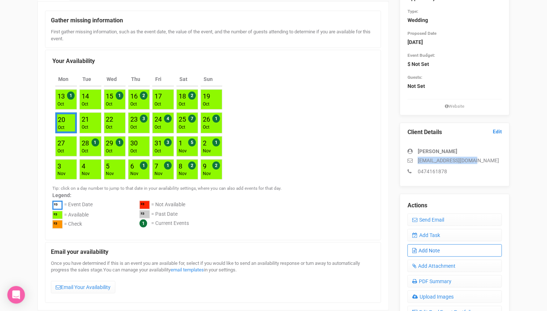
click at [433, 245] on link "Add Note" at bounding box center [454, 250] width 94 height 12
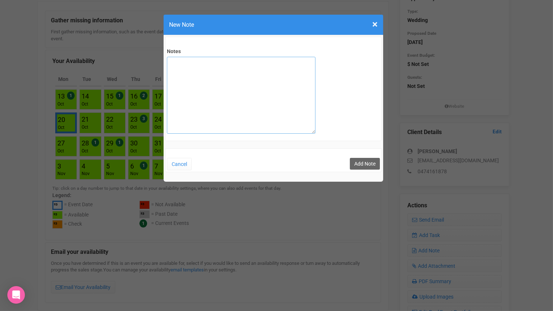
click at [263, 72] on textarea "Notes" at bounding box center [241, 95] width 149 height 77
type textarea "Private email sent"
click at [358, 159] on button "Add Note" at bounding box center [365, 164] width 30 height 12
